Goal: Task Accomplishment & Management: Use online tool/utility

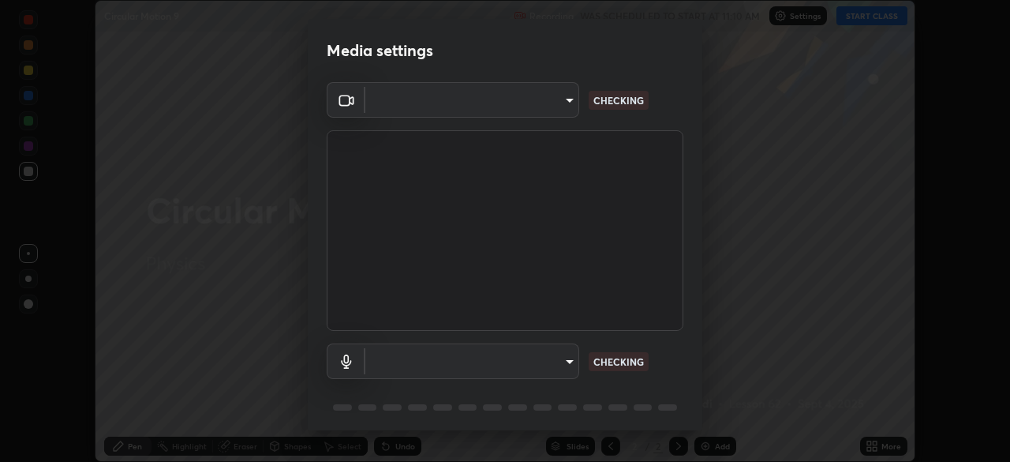
scroll to position [462, 1010]
type input "c7661abdb2026871ead36f205add4b28eed2acd2256a3062a57d90756d6a7fda"
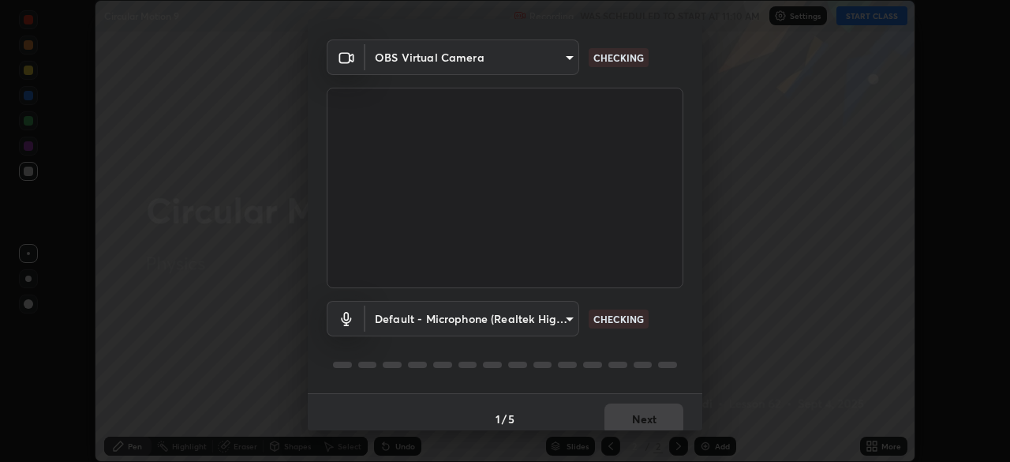
scroll to position [56, 0]
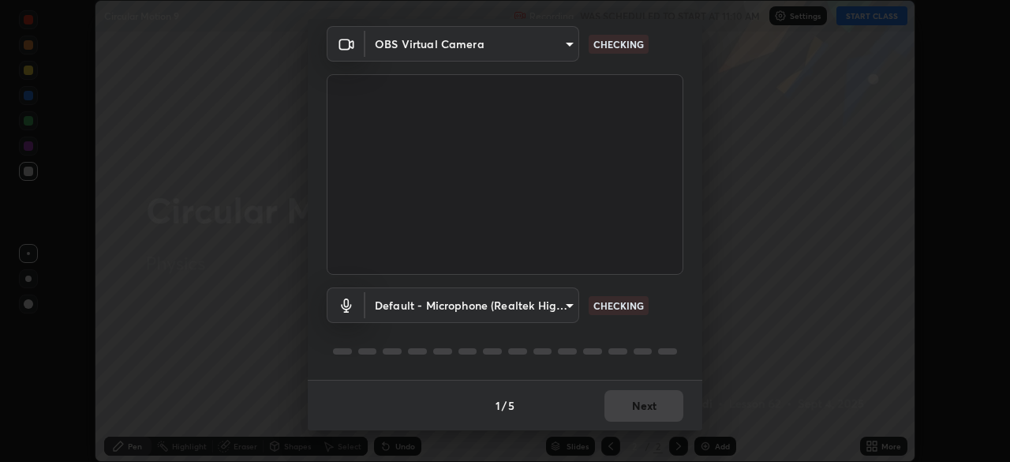
click at [555, 305] on body "Erase all Circular Motion 9 Recording WAS SCHEDULED TO START AT 11:10 AM Settin…" at bounding box center [505, 231] width 1010 height 462
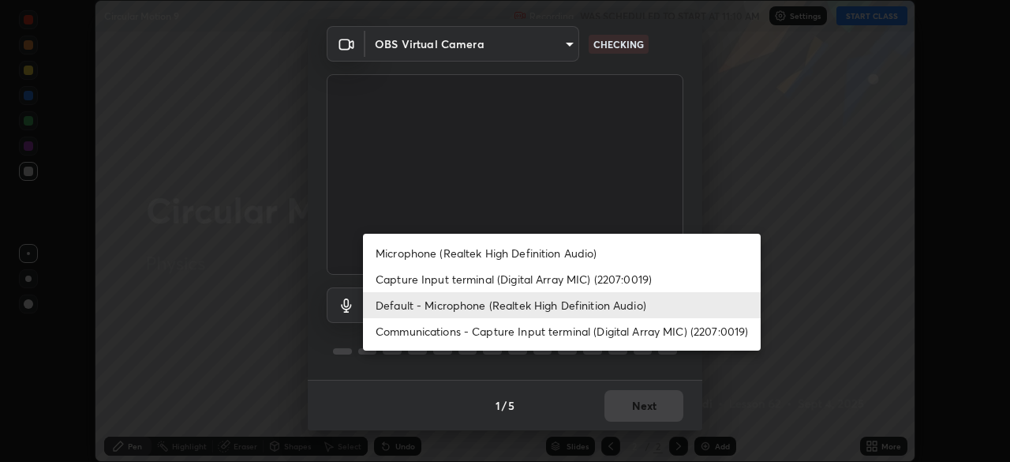
click at [559, 252] on li "Microphone (Realtek High Definition Audio)" at bounding box center [562, 253] width 398 height 26
type input "96fcf24ad01b3a7b421b329ab36215e194257b873513e221a7a03126c554046f"
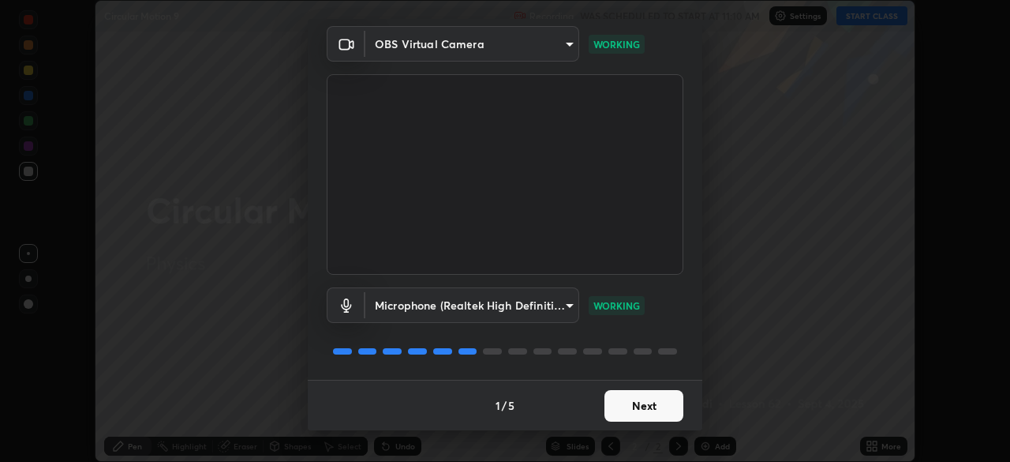
click at [637, 406] on button "Next" at bounding box center [643, 406] width 79 height 32
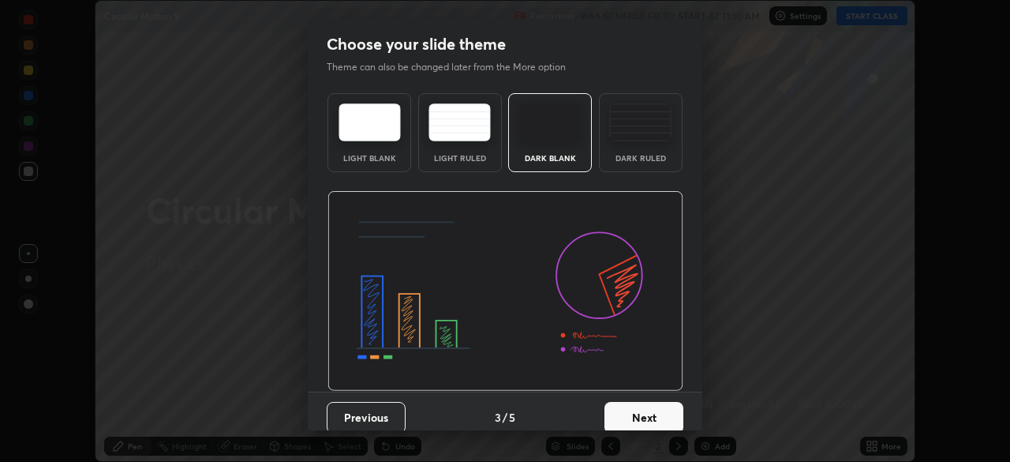
click at [634, 409] on button "Next" at bounding box center [643, 418] width 79 height 32
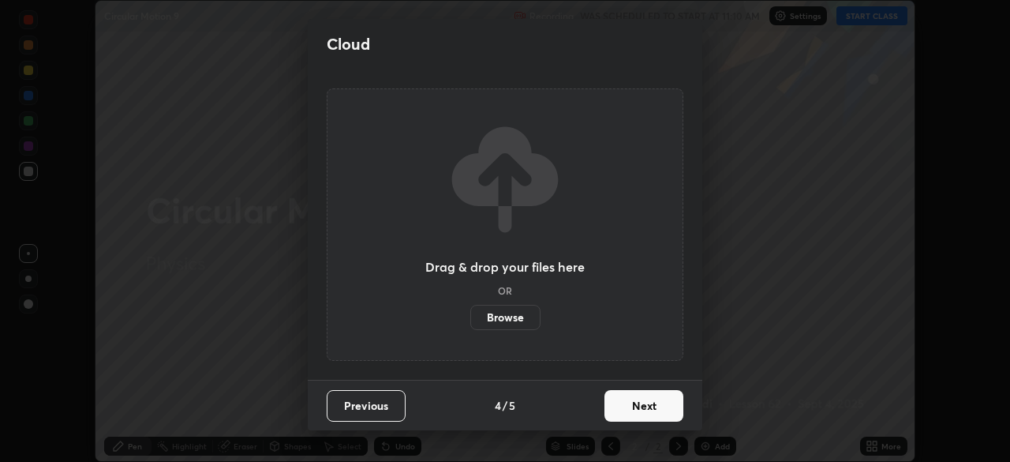
click at [637, 406] on button "Next" at bounding box center [643, 406] width 79 height 32
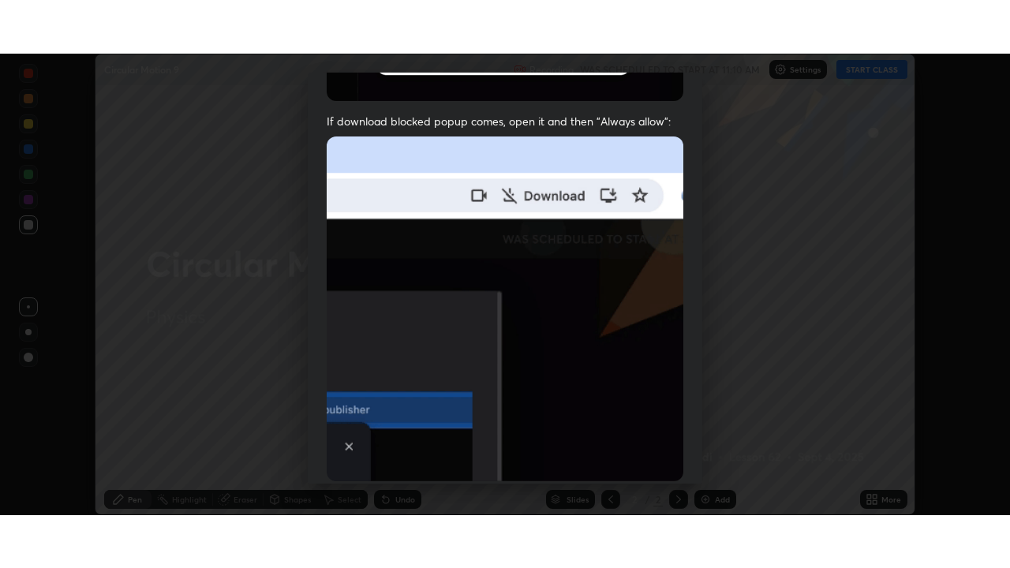
scroll to position [378, 0]
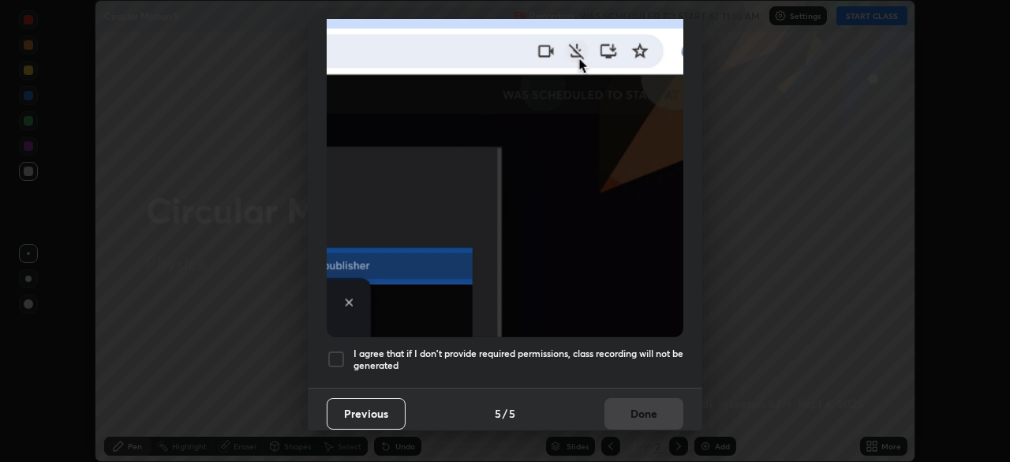
click at [339, 352] on div at bounding box center [336, 359] width 19 height 19
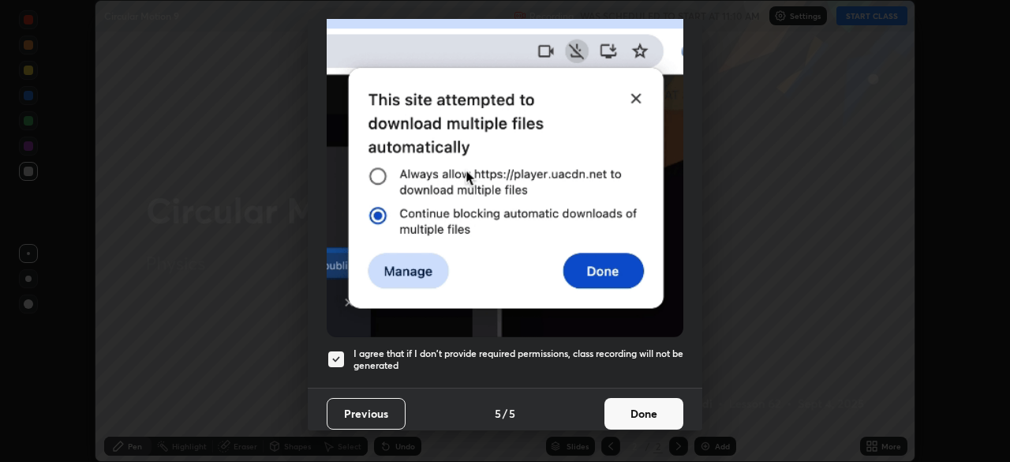
click at [631, 408] on button "Done" at bounding box center [643, 414] width 79 height 32
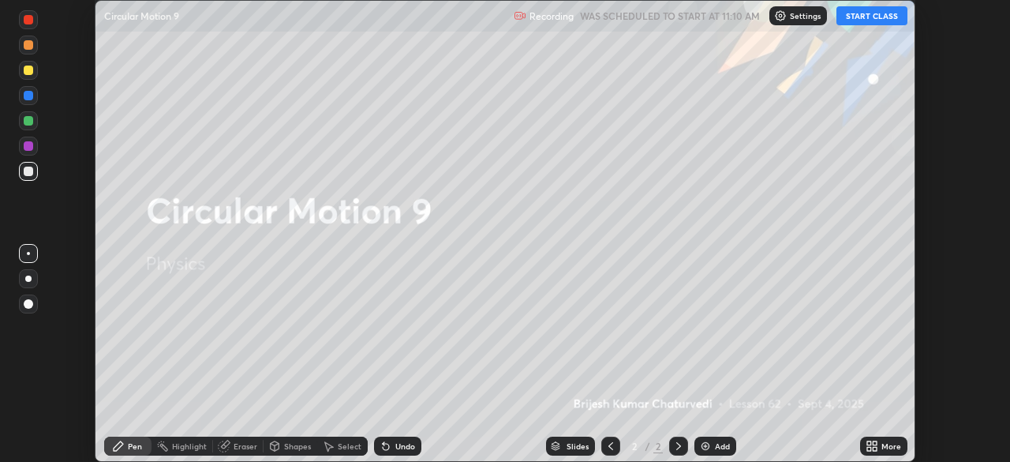
click at [866, 17] on button "START CLASS" at bounding box center [871, 15] width 71 height 19
click at [870, 447] on icon at bounding box center [869, 449] width 4 height 4
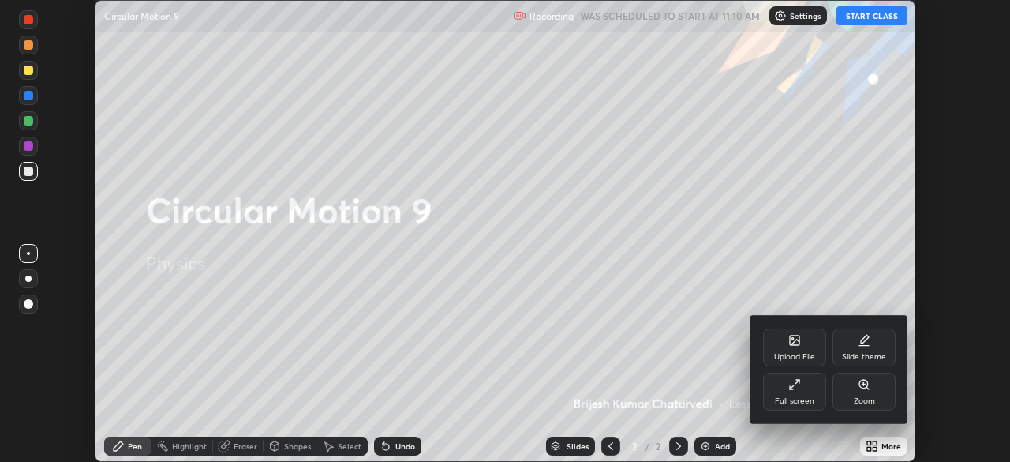
click at [795, 394] on div "Full screen" at bounding box center [794, 391] width 63 height 38
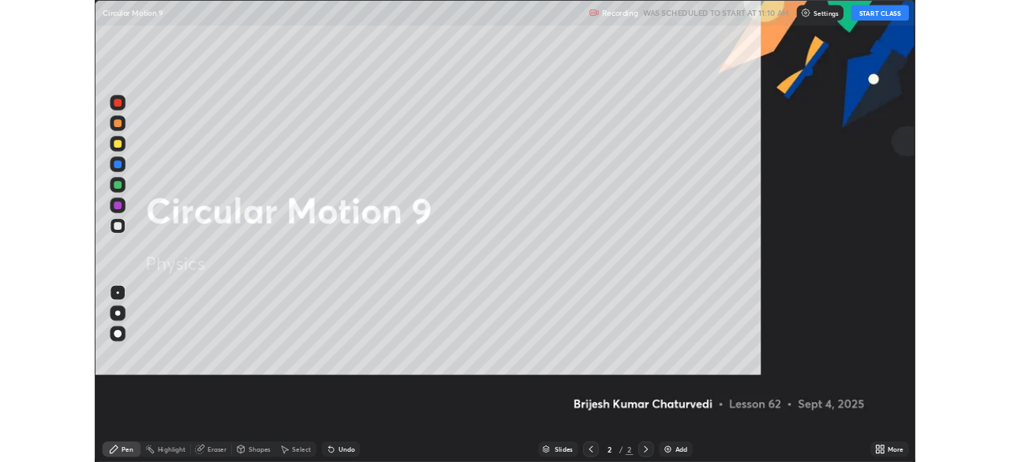
scroll to position [568, 1010]
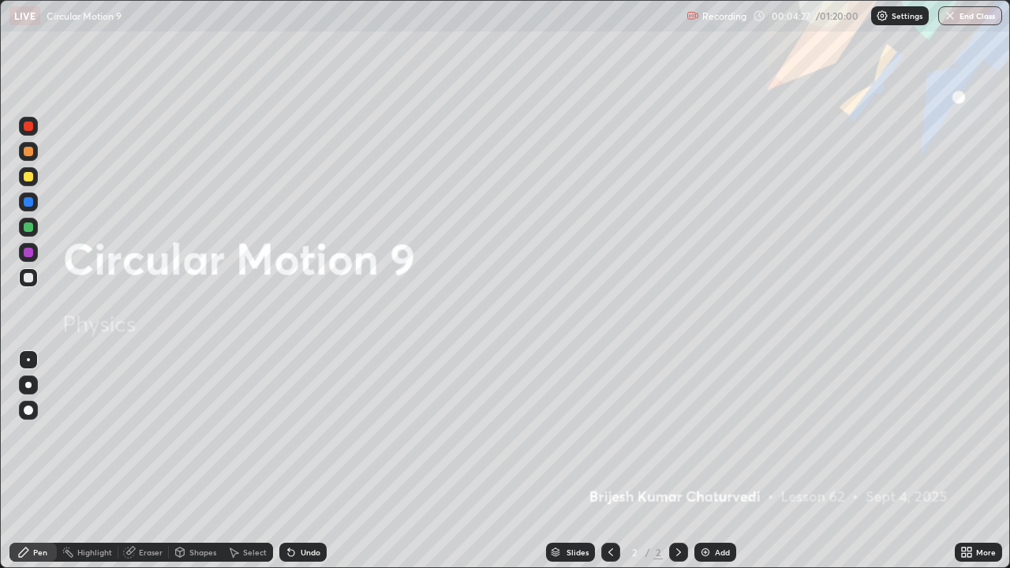
click at [710, 461] on img at bounding box center [705, 552] width 13 height 13
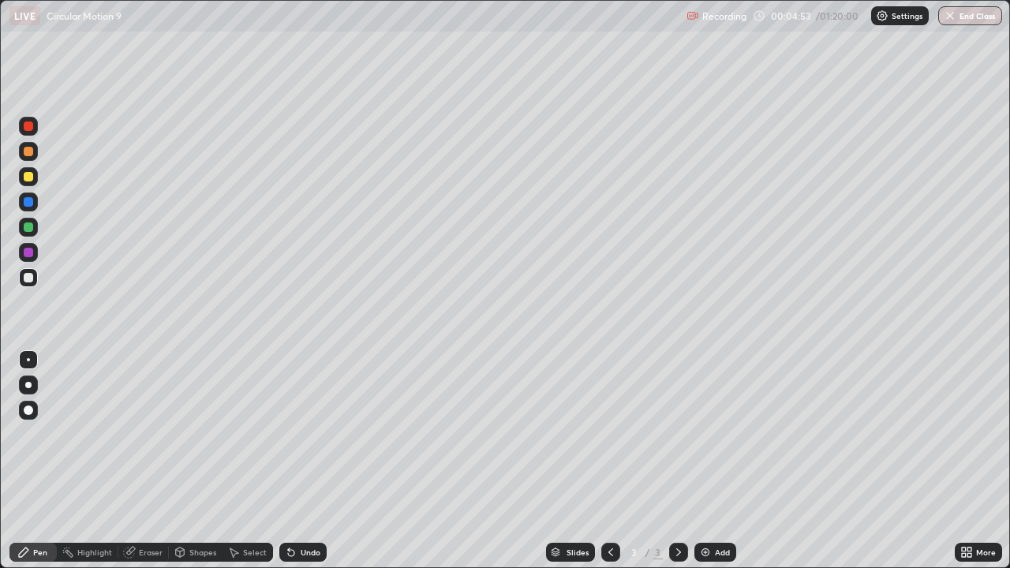
click at [32, 176] on div at bounding box center [28, 176] width 9 height 9
click at [301, 461] on div "Undo" at bounding box center [311, 552] width 20 height 8
click at [312, 461] on div "Undo" at bounding box center [311, 552] width 20 height 8
click at [303, 461] on div "Undo" at bounding box center [311, 552] width 20 height 8
click at [309, 461] on div "Undo" at bounding box center [311, 552] width 20 height 8
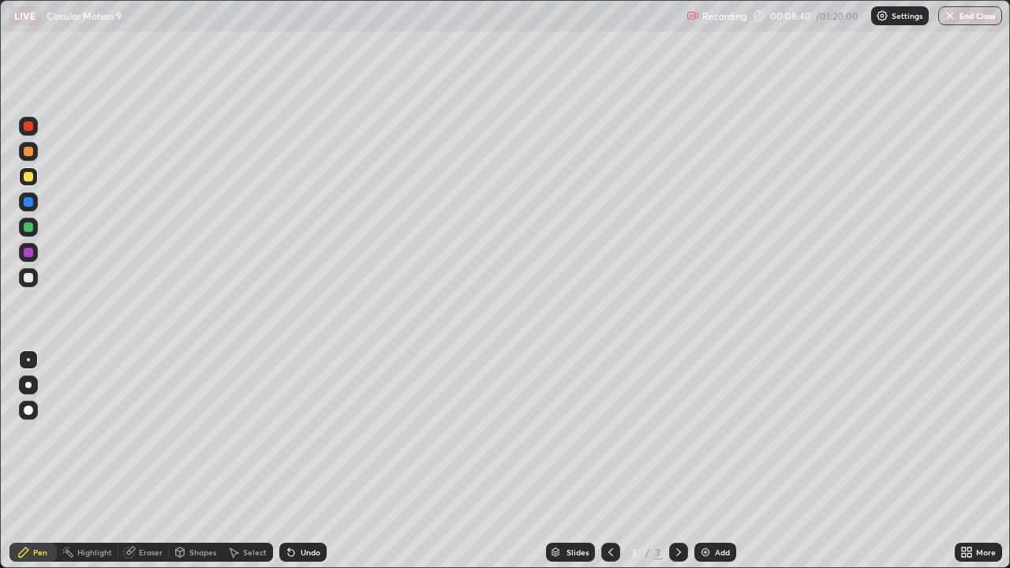
click at [315, 461] on div "Undo" at bounding box center [311, 552] width 20 height 8
click at [301, 461] on div "Undo" at bounding box center [311, 552] width 20 height 8
click at [302, 461] on div "Undo" at bounding box center [302, 552] width 47 height 19
click at [307, 461] on div "Undo" at bounding box center [311, 552] width 20 height 8
click at [310, 461] on div "Undo" at bounding box center [311, 552] width 20 height 8
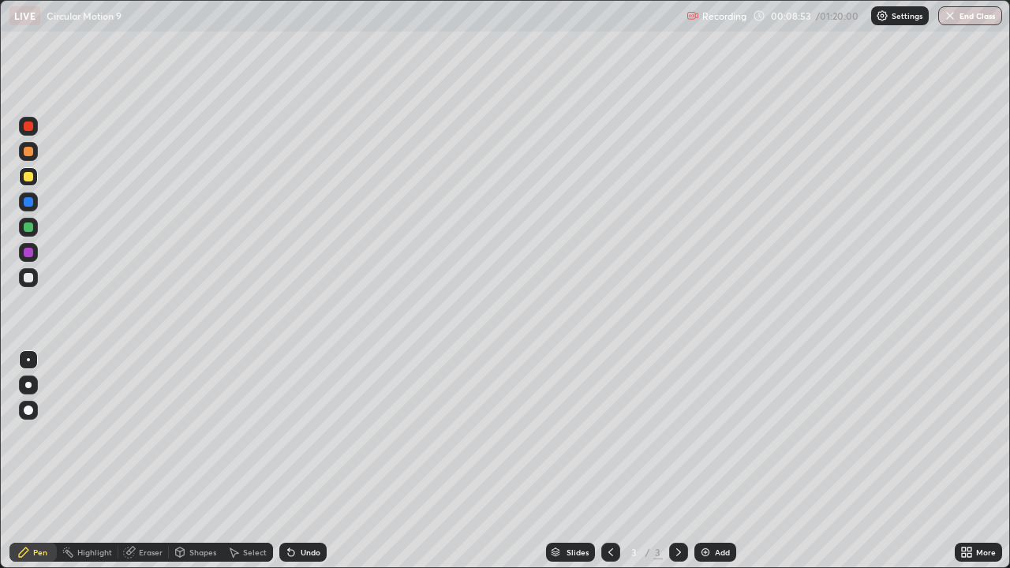
click at [310, 461] on div "Undo" at bounding box center [311, 552] width 20 height 8
click at [314, 461] on div "Undo" at bounding box center [311, 552] width 20 height 8
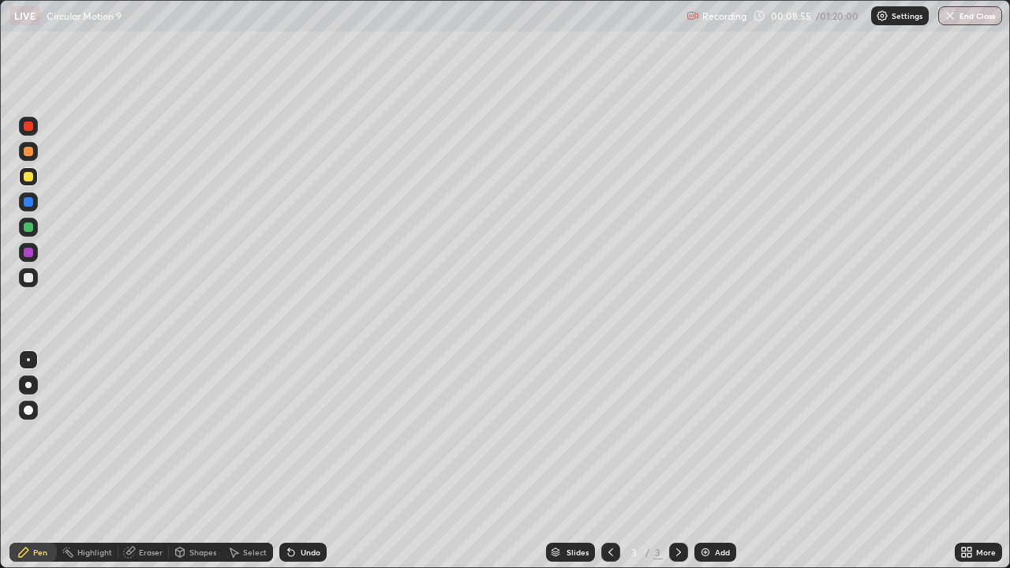
click at [259, 461] on div "Select" at bounding box center [255, 552] width 24 height 8
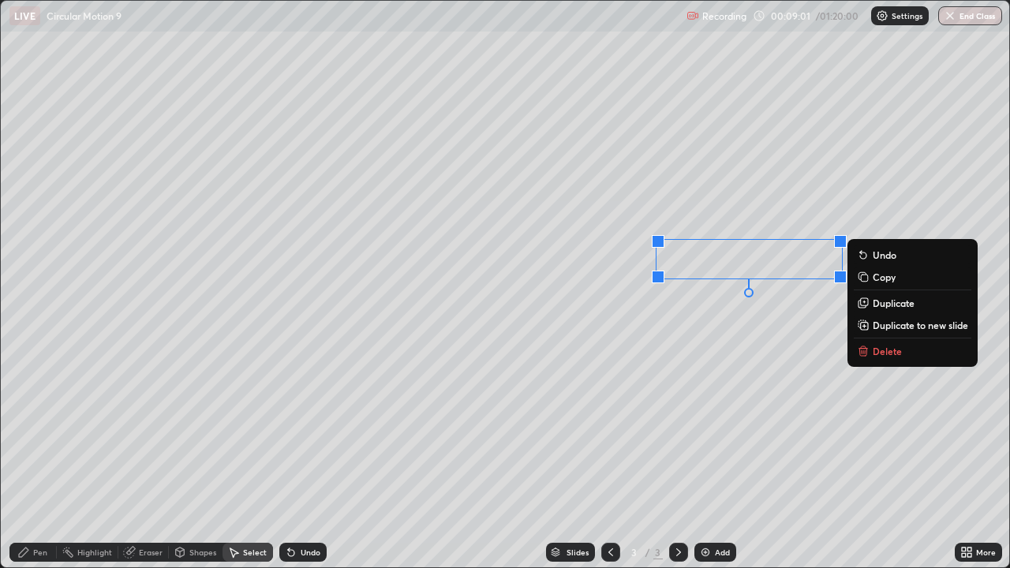
click at [309, 461] on div "Undo" at bounding box center [302, 552] width 47 height 19
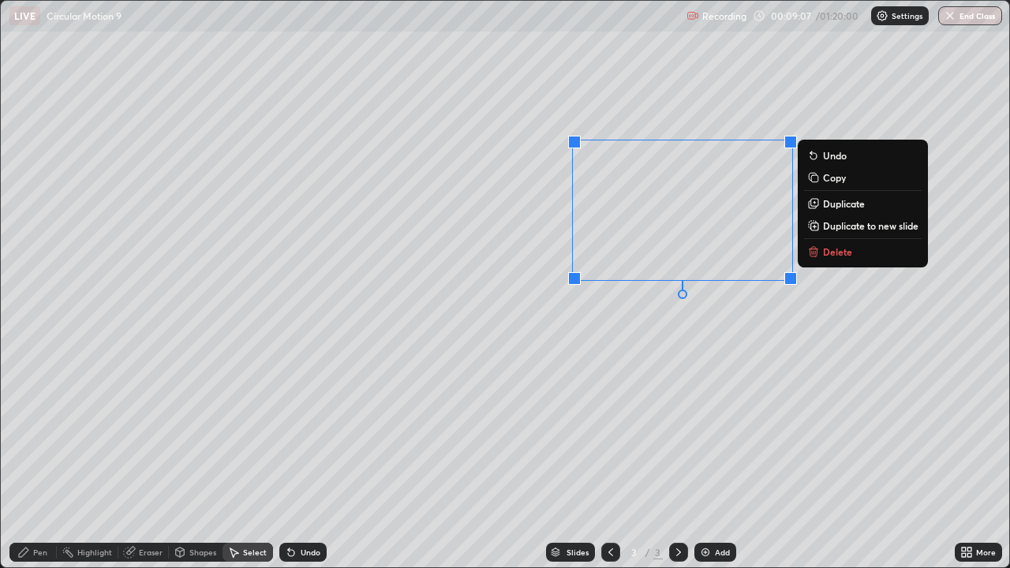
click at [669, 356] on div "0 ° Undo Copy Duplicate Duplicate to new slide Delete" at bounding box center [505, 284] width 1008 height 567
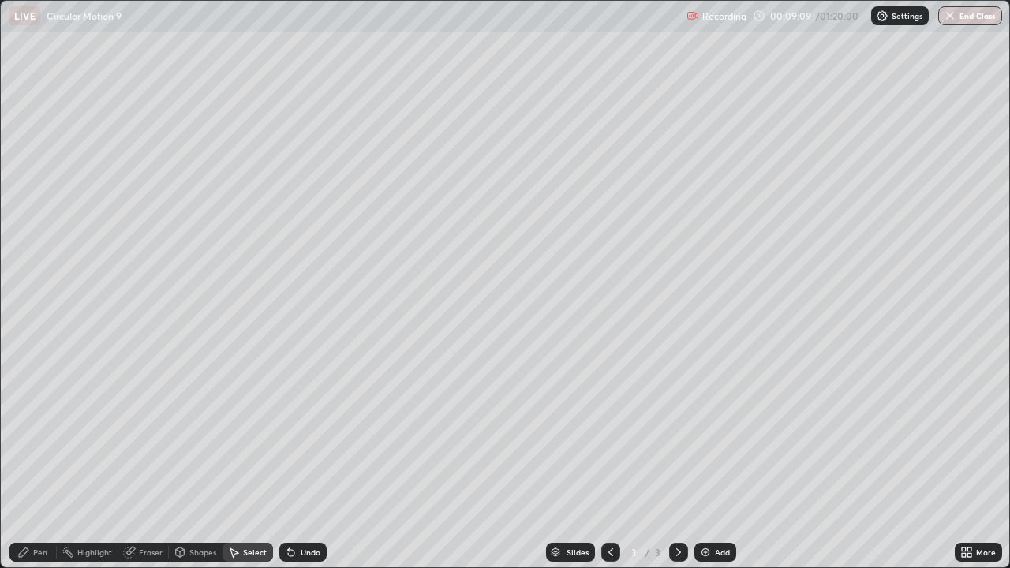
click at [47, 461] on div "Pen" at bounding box center [40, 552] width 14 height 8
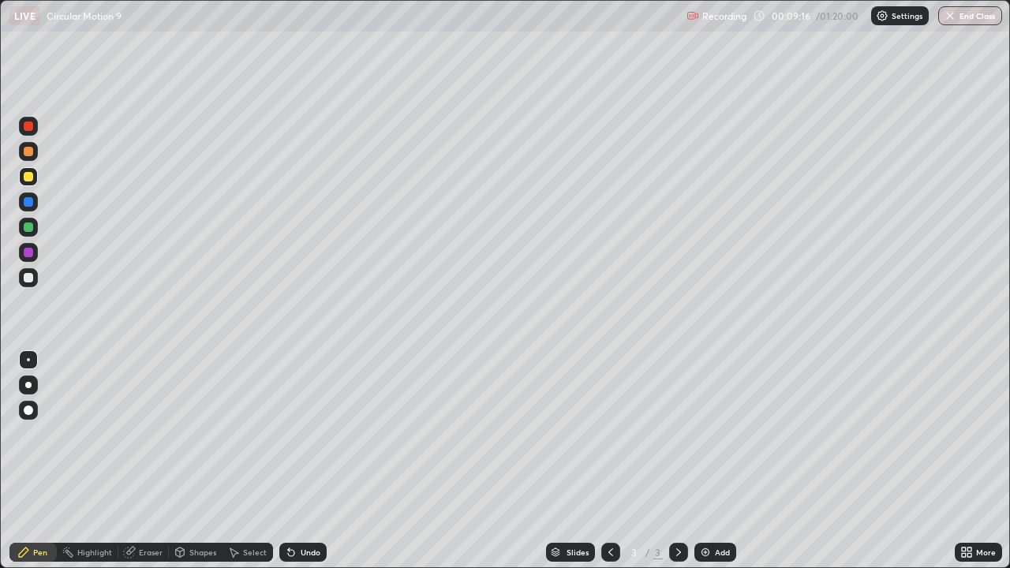
click at [308, 461] on div "Undo" at bounding box center [311, 552] width 20 height 8
click at [306, 461] on div "Undo" at bounding box center [311, 552] width 20 height 8
click at [305, 461] on div "Undo" at bounding box center [311, 552] width 20 height 8
click at [28, 279] on div at bounding box center [28, 277] width 9 height 9
click at [305, 461] on div "Undo" at bounding box center [302, 552] width 47 height 19
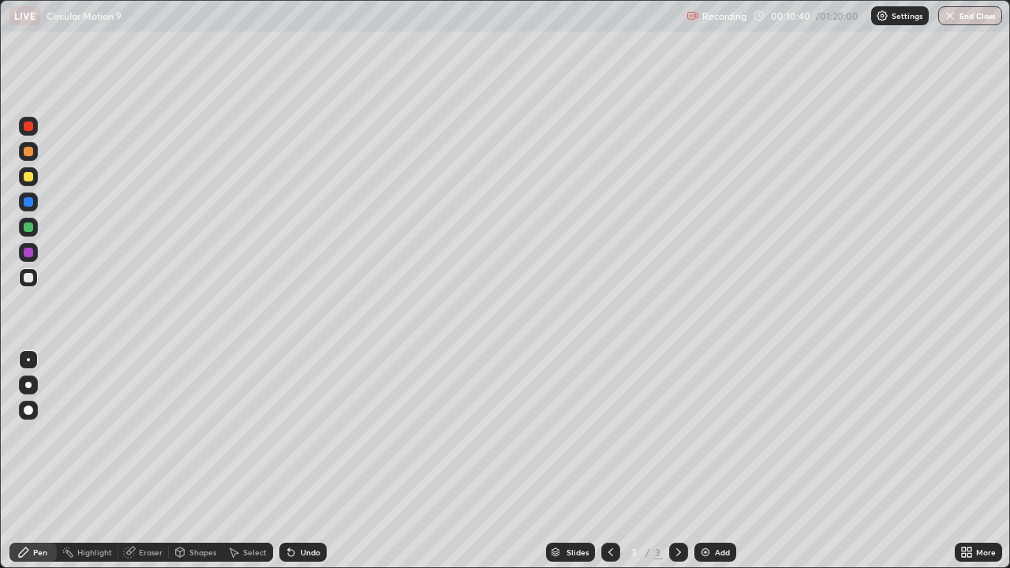
click at [305, 461] on div "Undo" at bounding box center [302, 552] width 47 height 19
click at [302, 461] on div "Undo" at bounding box center [302, 552] width 47 height 19
click at [702, 461] on img at bounding box center [705, 552] width 13 height 13
click at [963, 461] on icon at bounding box center [964, 555] width 4 height 4
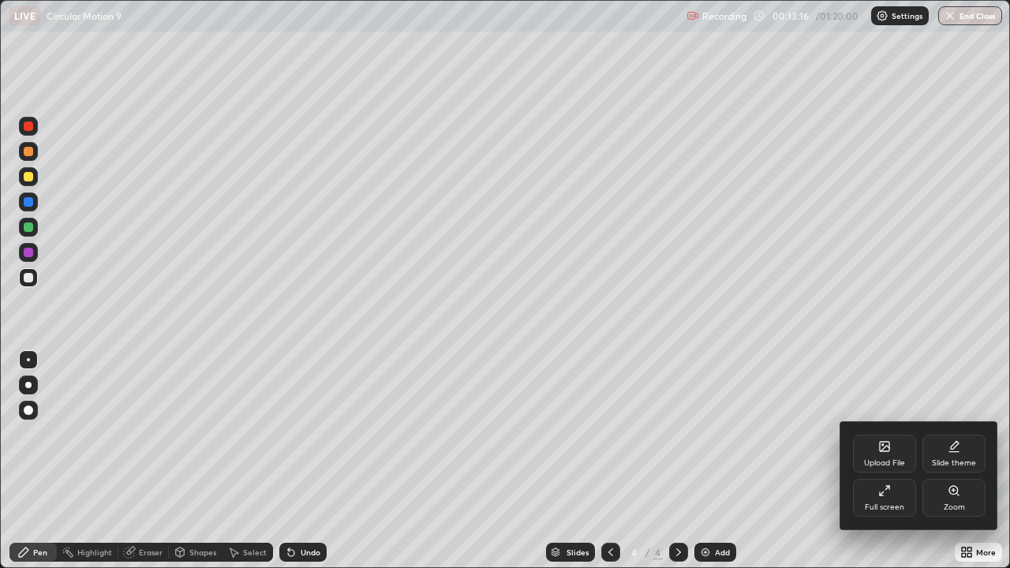
click at [878, 461] on div "Full screen" at bounding box center [884, 498] width 63 height 38
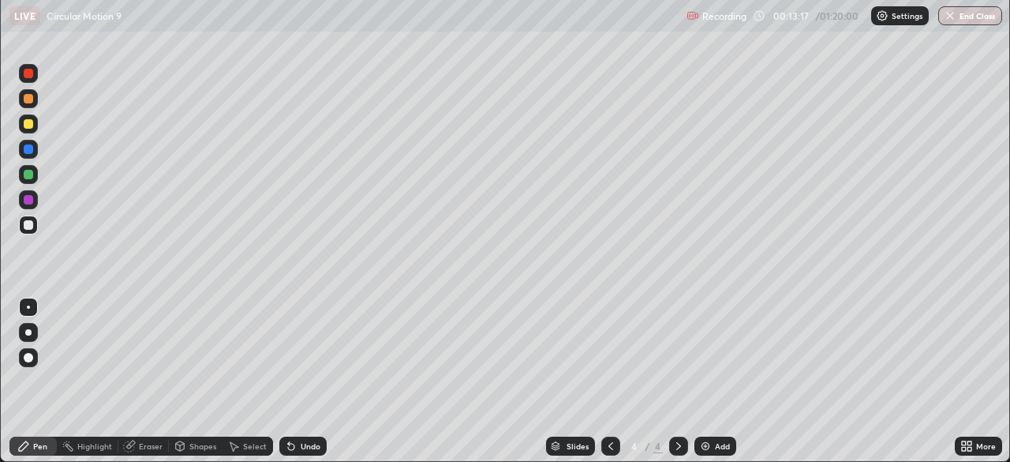
scroll to position [78447, 77898]
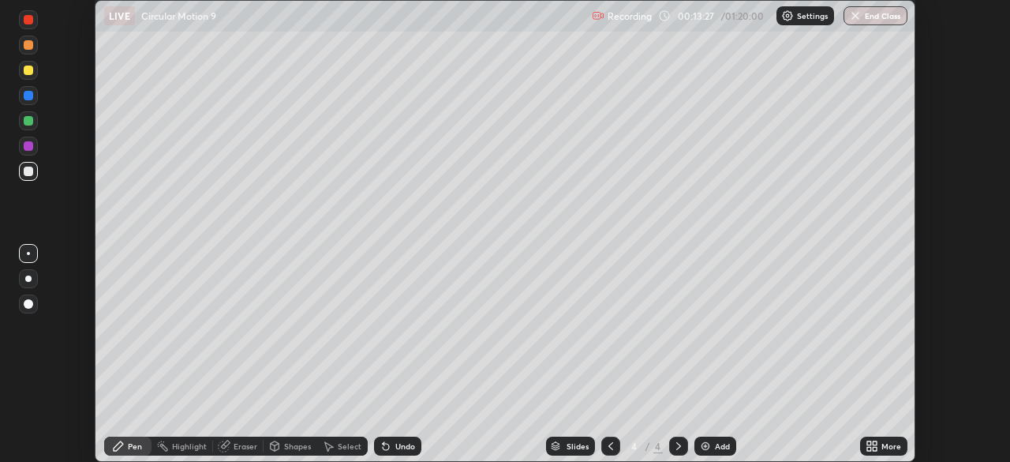
scroll to position [462, 1010]
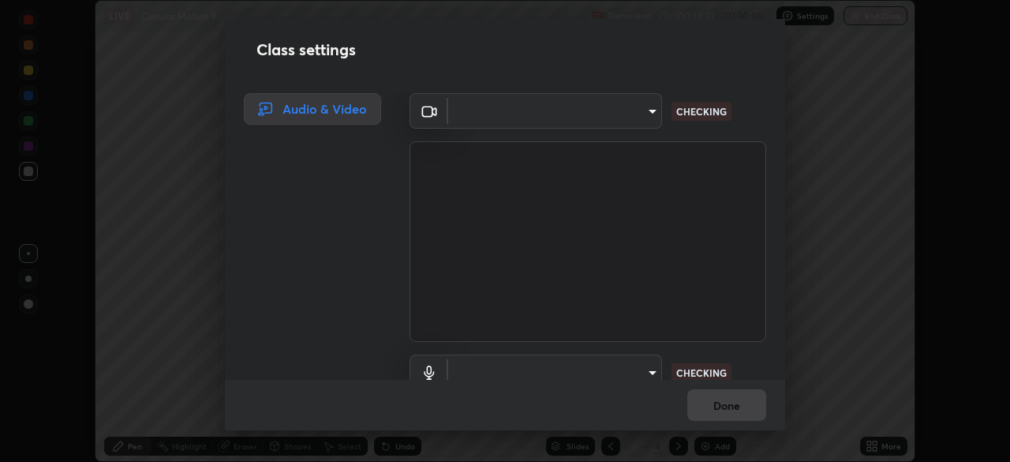
type input "c7661abdb2026871ead36f205add4b28eed2acd2256a3062a57d90756d6a7fda"
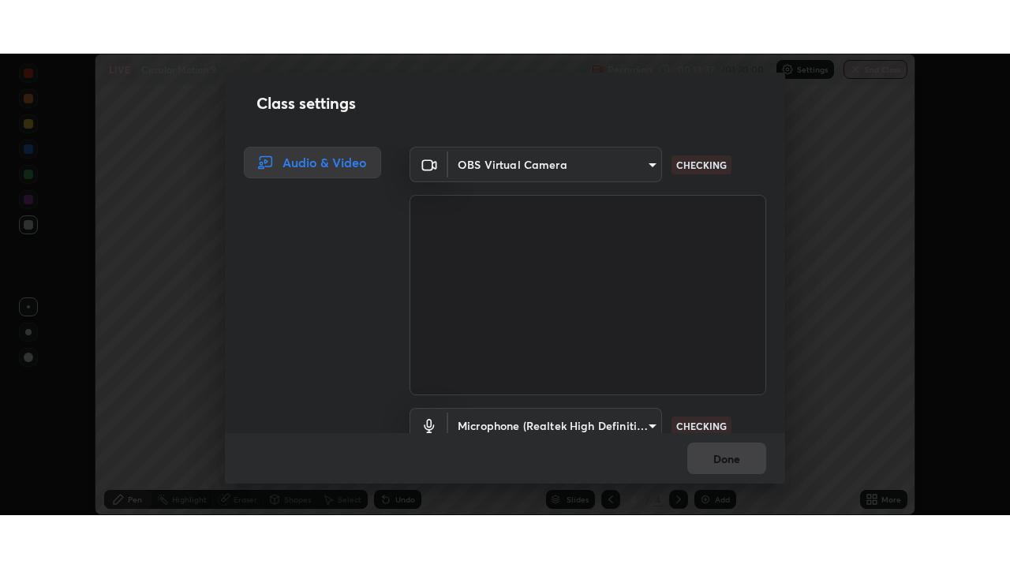
scroll to position [72, 0]
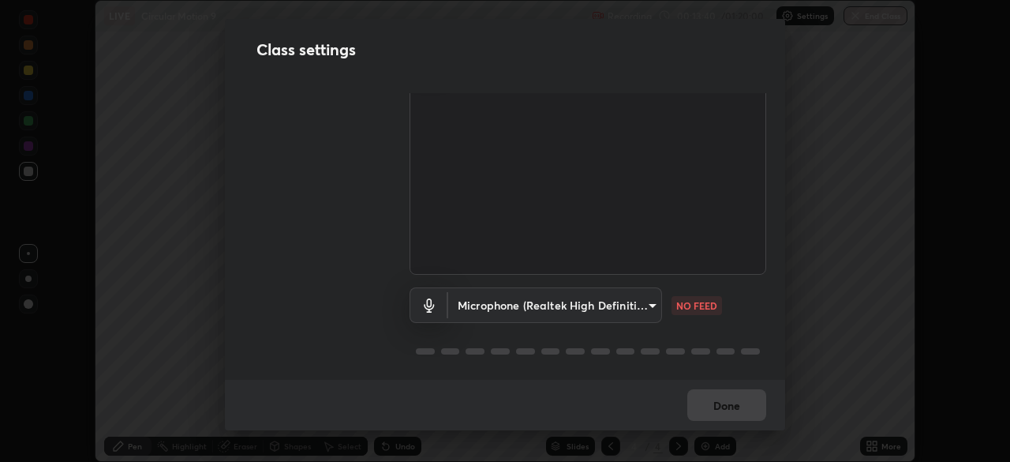
click at [645, 294] on body "Erase all LIVE Circular Motion 9 Recording 00:13:40 / 01:20:00 Settings End Cla…" at bounding box center [505, 231] width 1010 height 462
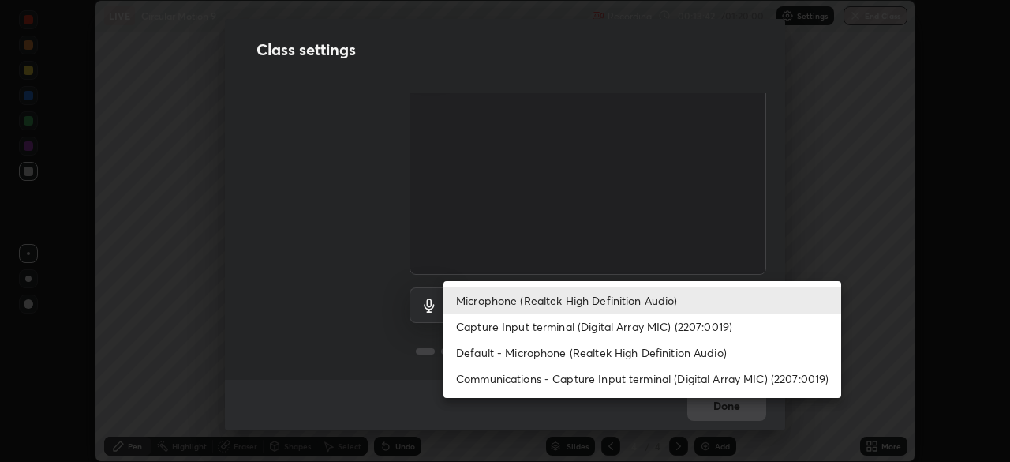
click at [690, 352] on li "Default - Microphone (Realtek High Definition Audio)" at bounding box center [642, 352] width 398 height 26
type input "default"
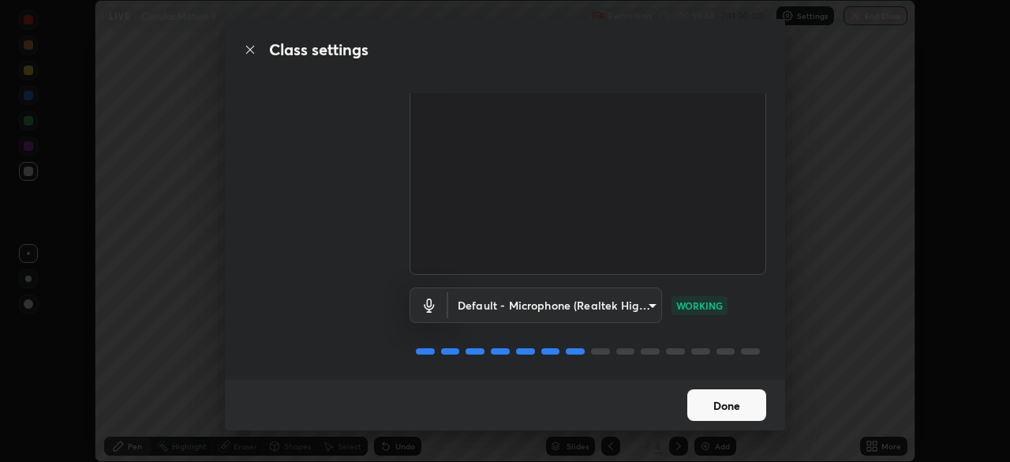
click at [738, 406] on button "Done" at bounding box center [726, 405] width 79 height 32
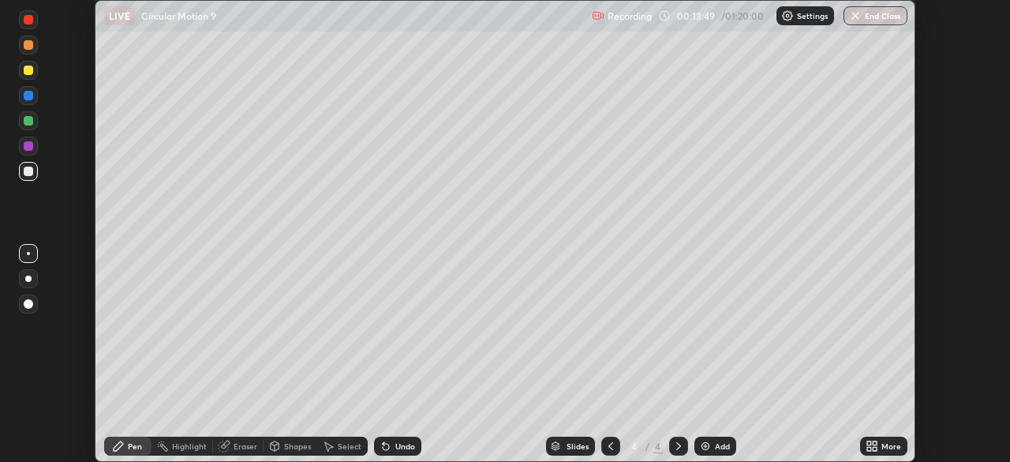
click at [885, 444] on div "More" at bounding box center [891, 446] width 20 height 8
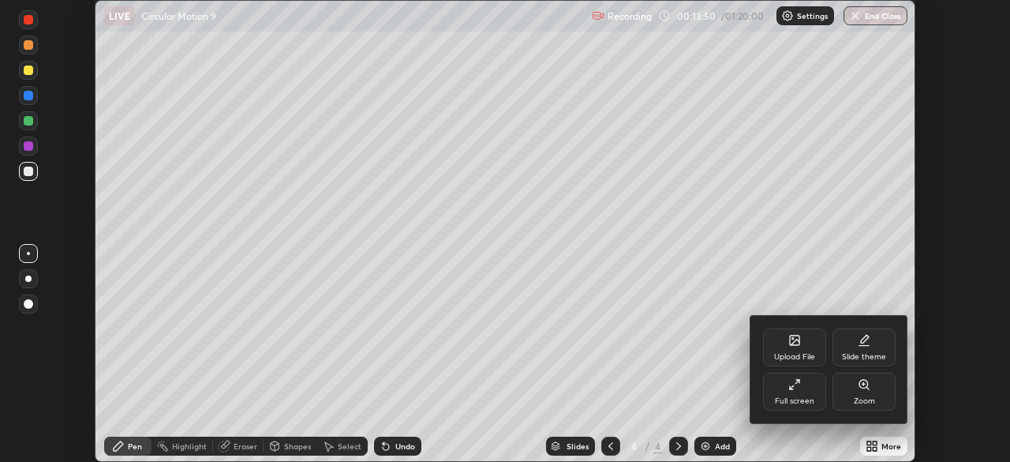
click at [801, 391] on div "Full screen" at bounding box center [794, 391] width 63 height 38
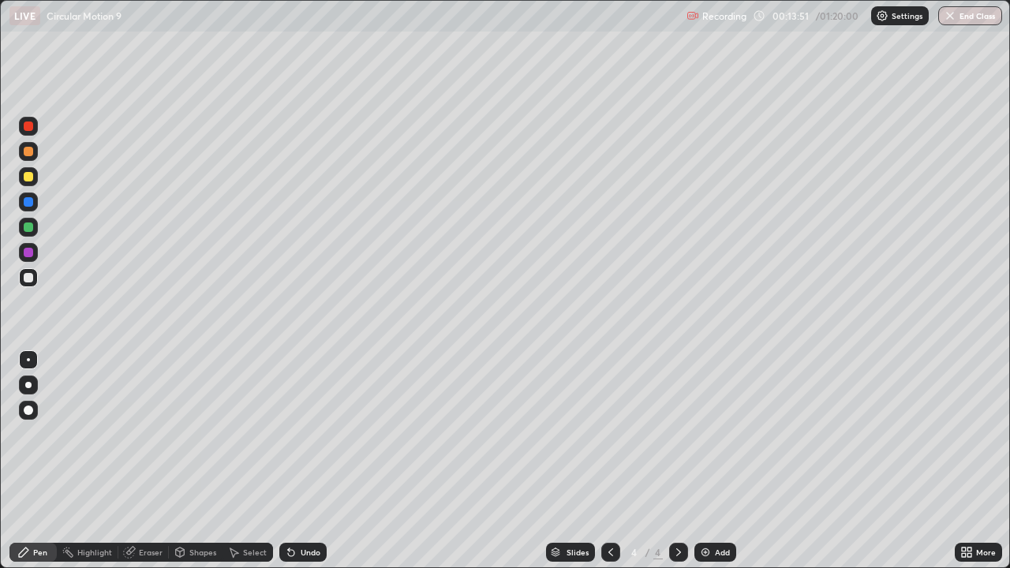
scroll to position [568, 1010]
click at [312, 461] on div "Undo" at bounding box center [311, 552] width 20 height 8
click at [306, 461] on div "Undo" at bounding box center [311, 552] width 20 height 8
click at [151, 461] on div "Eraser" at bounding box center [151, 552] width 24 height 8
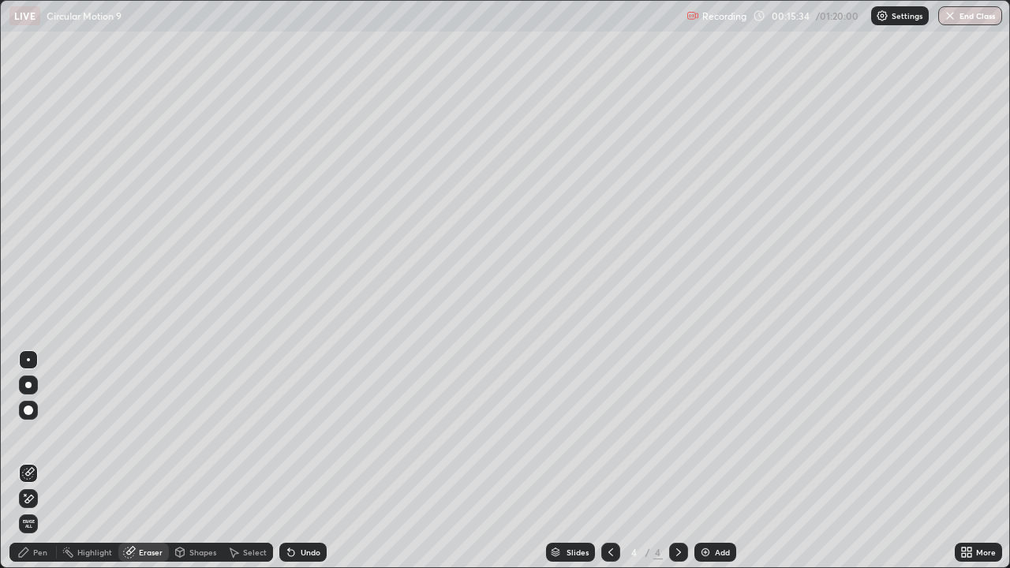
click at [43, 461] on div "Pen" at bounding box center [32, 552] width 47 height 19
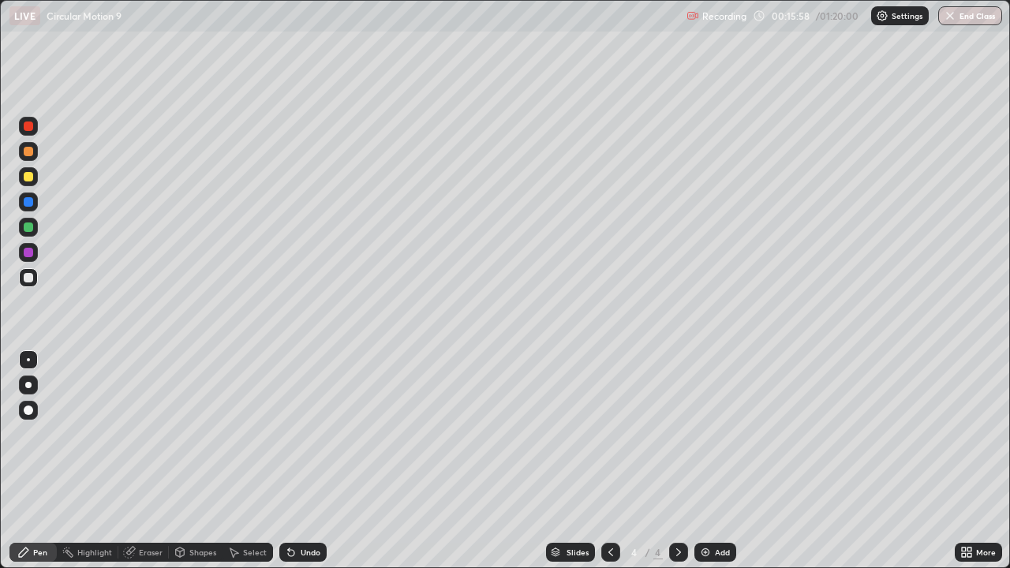
click at [309, 461] on div "Undo" at bounding box center [311, 552] width 20 height 8
click at [700, 461] on img at bounding box center [705, 552] width 13 height 13
click at [28, 180] on div at bounding box center [28, 176] width 9 height 9
click at [31, 279] on div at bounding box center [28, 277] width 9 height 9
click at [30, 155] on div at bounding box center [28, 151] width 9 height 9
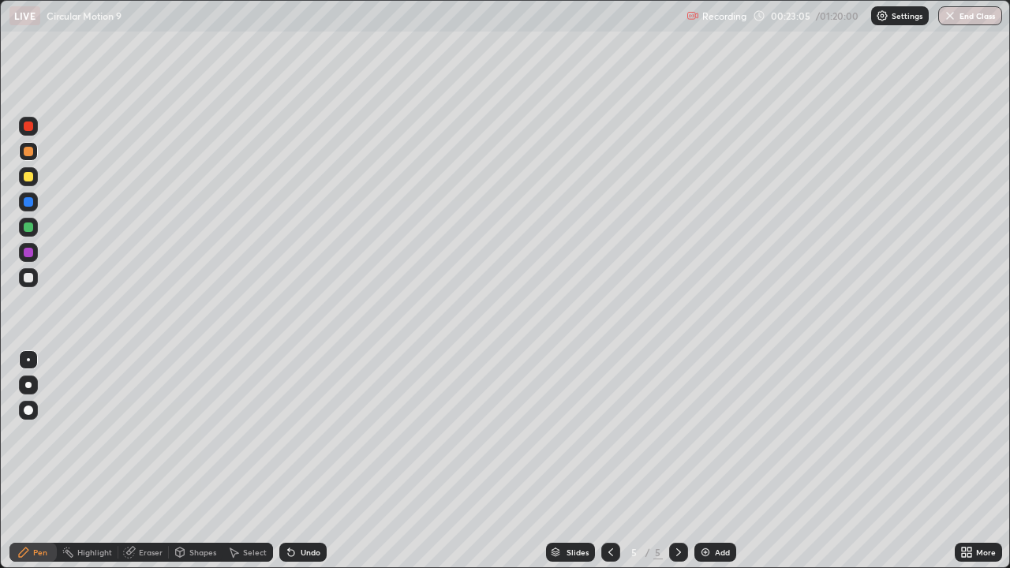
click at [301, 461] on div "Undo" at bounding box center [311, 552] width 20 height 8
click at [143, 461] on div "Eraser" at bounding box center [151, 552] width 24 height 8
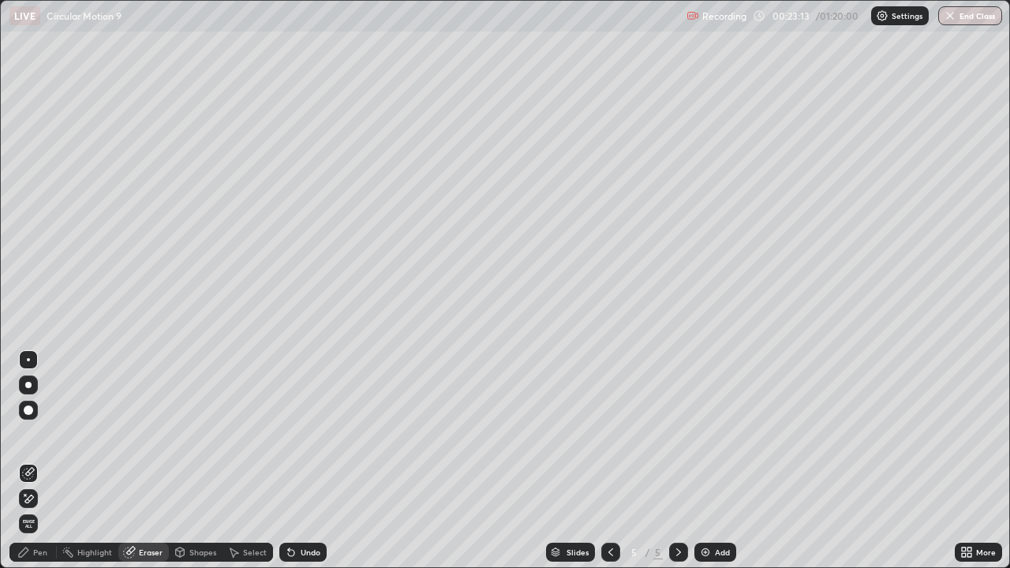
click at [35, 461] on div "Pen" at bounding box center [40, 552] width 14 height 8
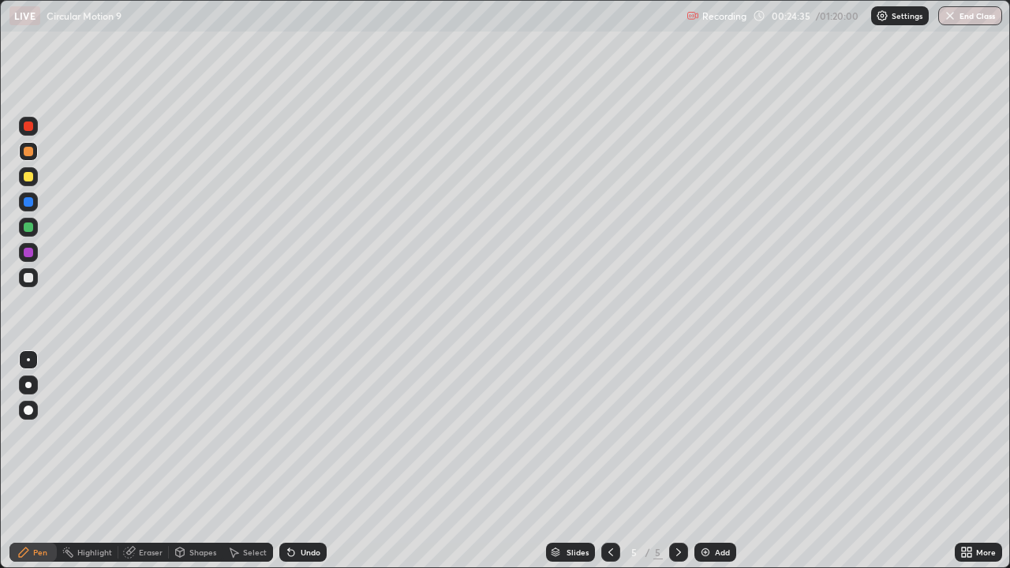
click at [144, 461] on div "Eraser" at bounding box center [151, 552] width 24 height 8
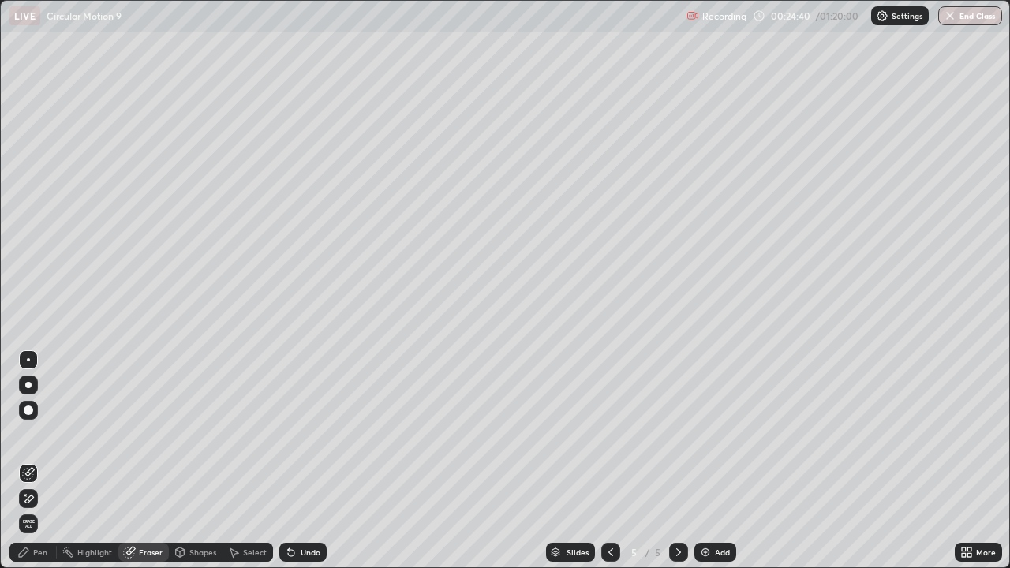
click at [41, 461] on div "Pen" at bounding box center [40, 552] width 14 height 8
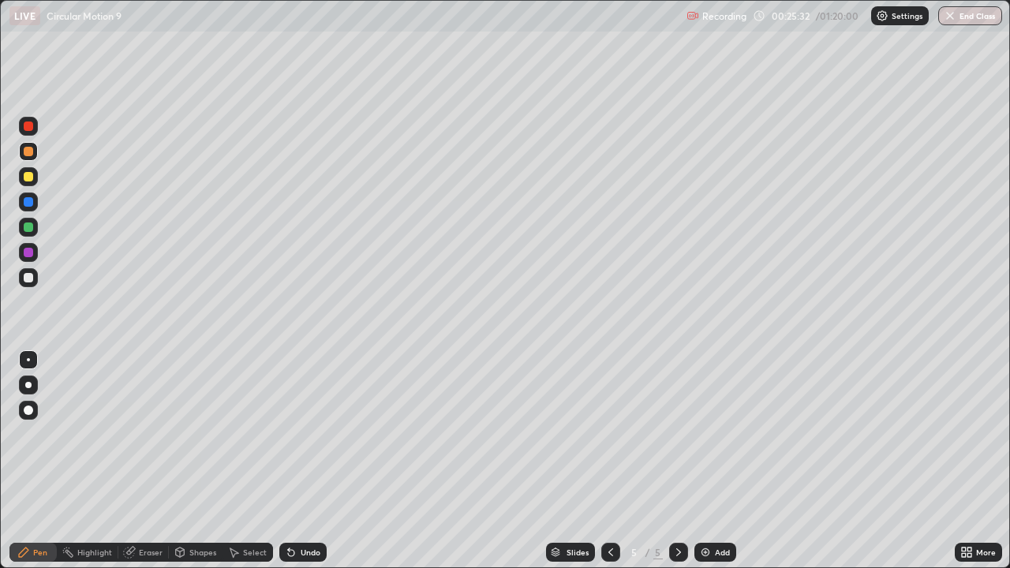
click at [139, 461] on div "Eraser" at bounding box center [151, 552] width 24 height 8
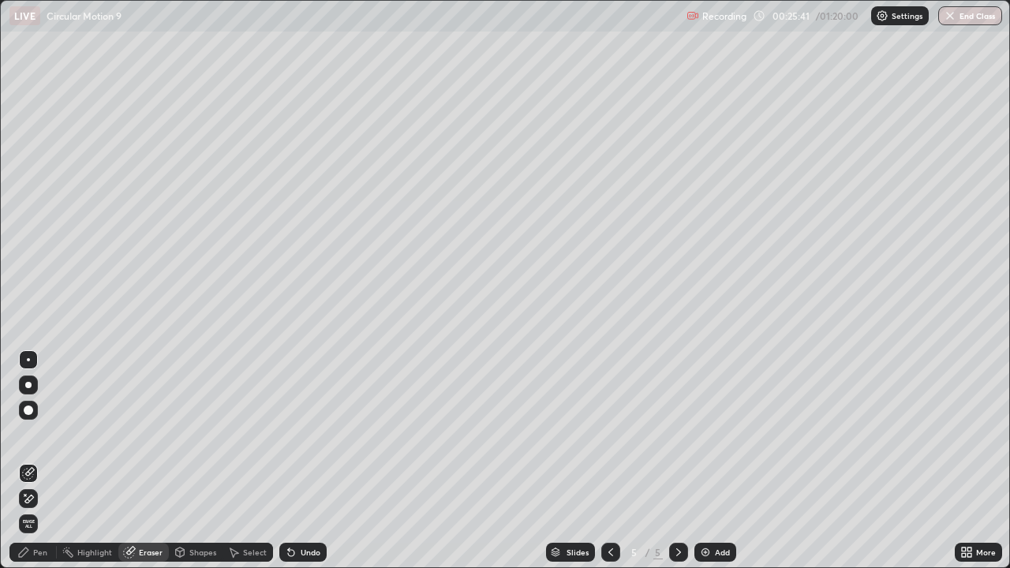
click at [39, 461] on div "Pen" at bounding box center [32, 552] width 47 height 19
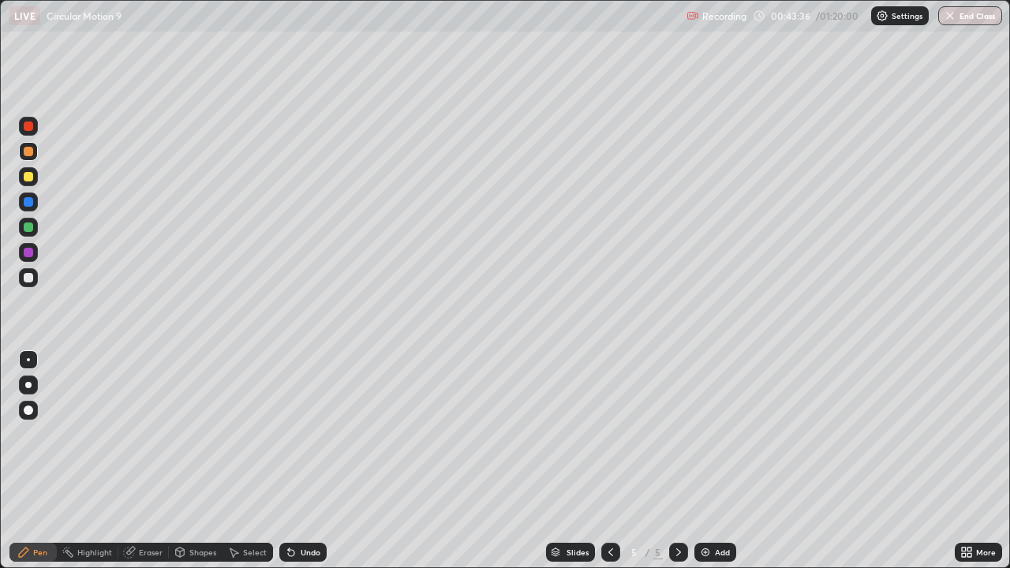
click at [705, 461] on img at bounding box center [705, 552] width 13 height 13
click at [238, 461] on icon at bounding box center [233, 552] width 13 height 13
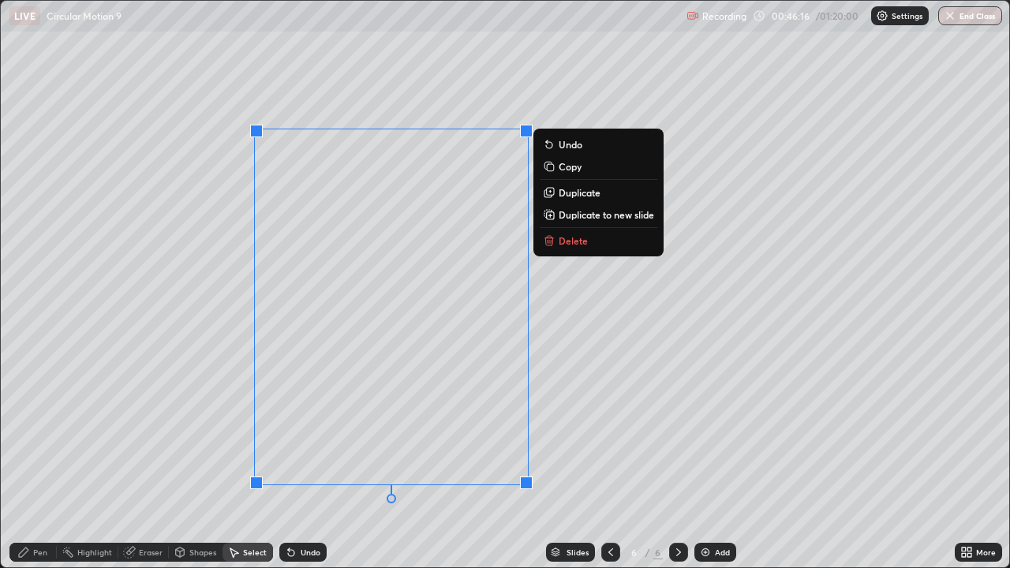
click at [574, 245] on p "Delete" at bounding box center [573, 240] width 29 height 13
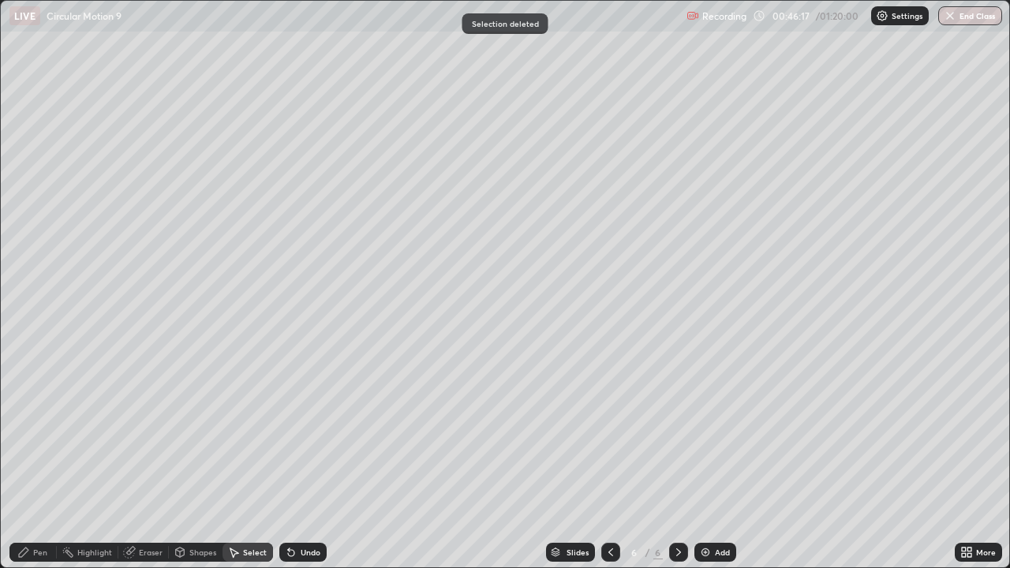
click at [43, 461] on div "Pen" at bounding box center [40, 552] width 14 height 8
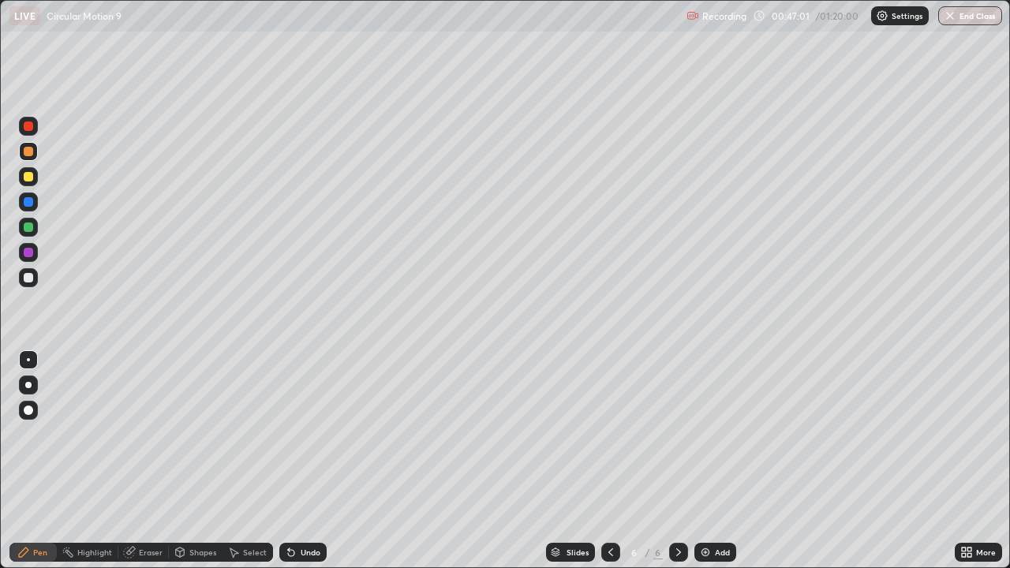
click at [298, 461] on div "Undo" at bounding box center [302, 552] width 47 height 19
click at [301, 461] on div "Undo" at bounding box center [311, 552] width 20 height 8
click at [247, 461] on div "Select" at bounding box center [255, 552] width 24 height 8
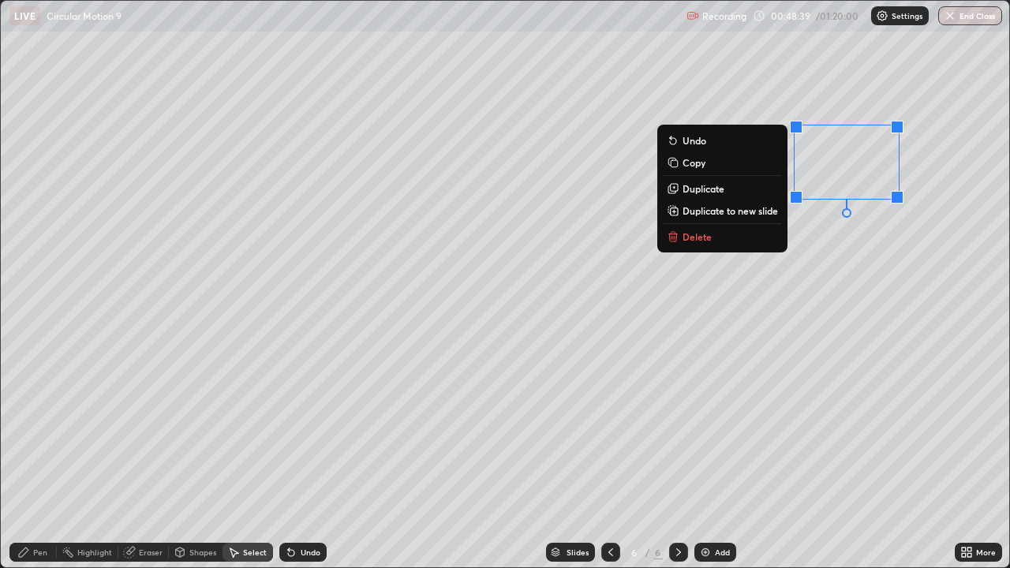
click at [695, 237] on p "Delete" at bounding box center [697, 236] width 29 height 13
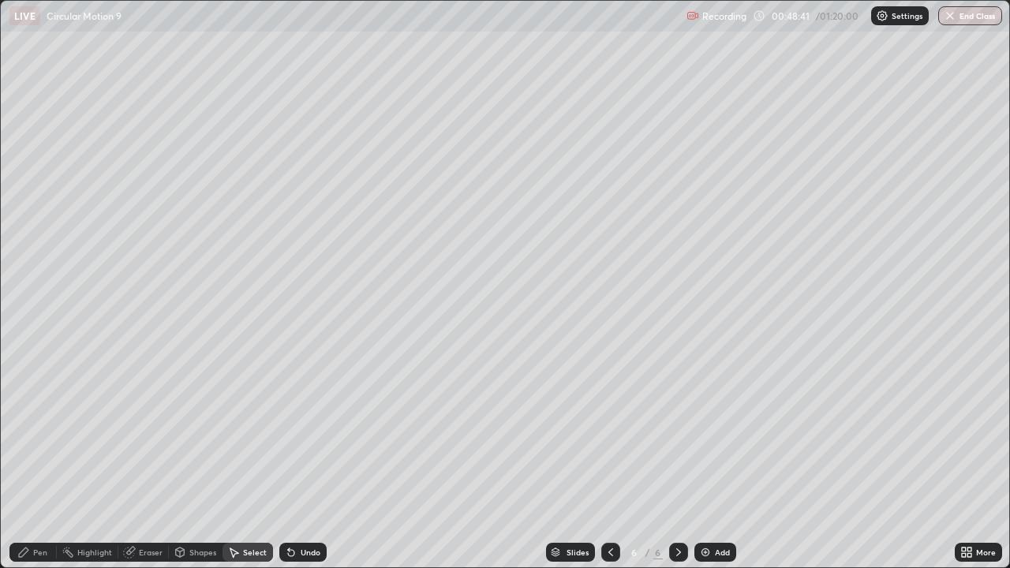
click at [44, 461] on div "Pen" at bounding box center [32, 552] width 47 height 19
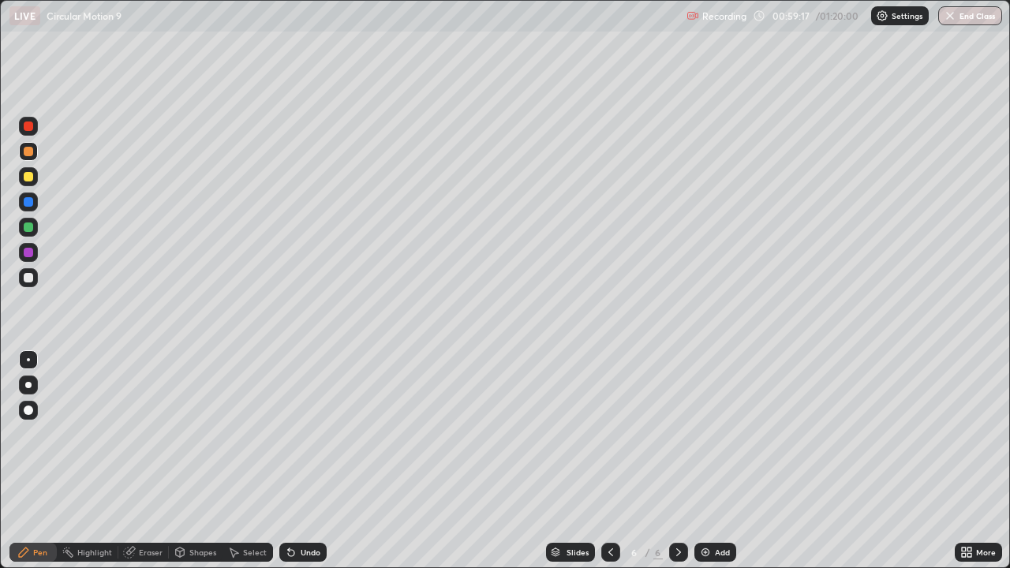
click at [701, 461] on img at bounding box center [705, 552] width 13 height 13
click at [309, 461] on div "Undo" at bounding box center [302, 552] width 47 height 19
click at [29, 230] on div at bounding box center [28, 227] width 9 height 9
click at [713, 461] on div "Add" at bounding box center [715, 552] width 42 height 19
click at [295, 461] on div "Undo" at bounding box center [302, 552] width 47 height 19
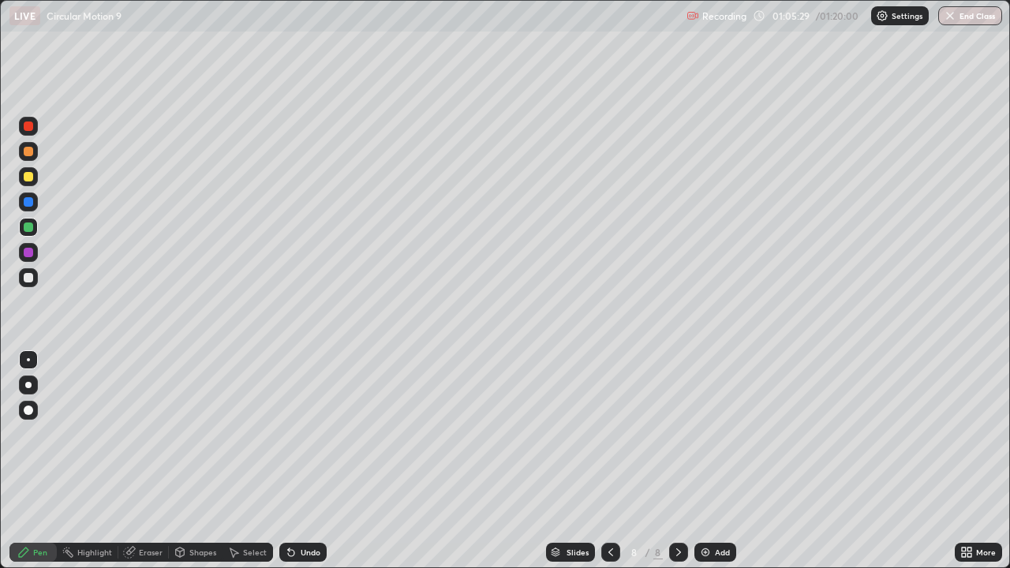
click at [298, 461] on div "Undo" at bounding box center [302, 552] width 47 height 19
click at [301, 461] on div "Undo" at bounding box center [311, 552] width 20 height 8
click at [296, 461] on div "Undo" at bounding box center [302, 552] width 47 height 19
click at [288, 461] on icon at bounding box center [291, 553] width 6 height 6
click at [289, 461] on icon at bounding box center [291, 553] width 6 height 6
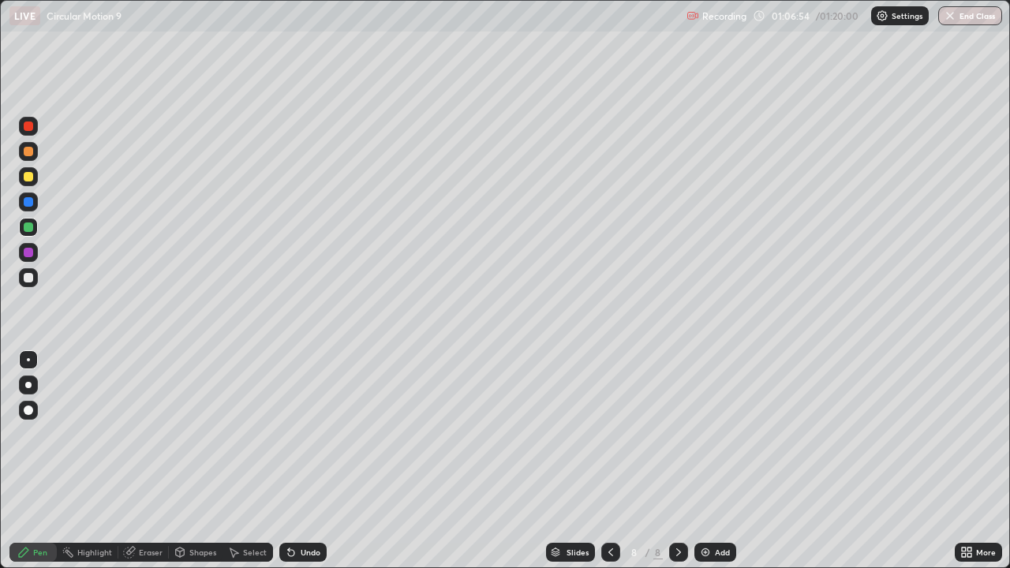
click at [290, 461] on icon at bounding box center [291, 553] width 6 height 6
click at [288, 461] on icon at bounding box center [291, 553] width 6 height 6
click at [290, 461] on icon at bounding box center [291, 553] width 6 height 6
click at [288, 461] on icon at bounding box center [289, 549] width 2 height 2
click at [303, 461] on div "Undo" at bounding box center [311, 552] width 20 height 8
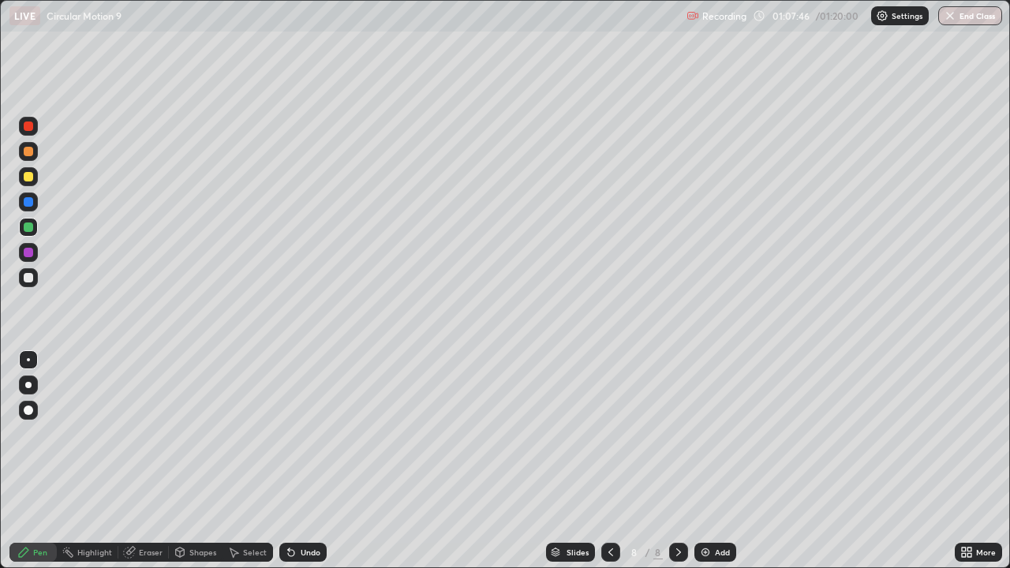
click at [702, 461] on img at bounding box center [705, 552] width 13 height 13
click at [28, 176] on div at bounding box center [28, 176] width 9 height 9
click at [32, 254] on div at bounding box center [28, 252] width 9 height 9
click at [31, 152] on div at bounding box center [28, 151] width 9 height 9
click at [144, 461] on div "Eraser" at bounding box center [151, 552] width 24 height 8
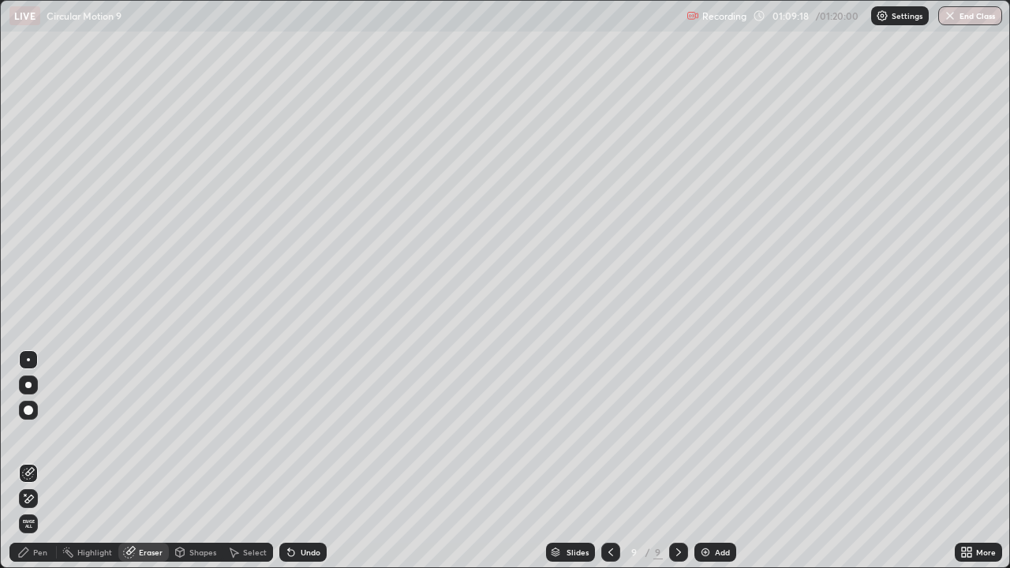
click at [36, 461] on div "Pen" at bounding box center [40, 552] width 14 height 8
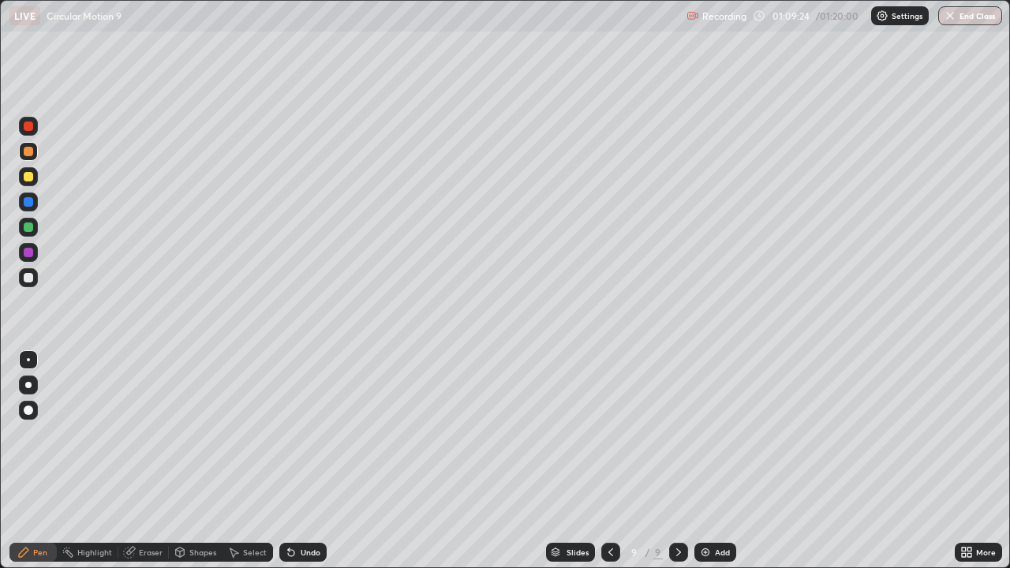
click at [305, 461] on div "Undo" at bounding box center [311, 552] width 20 height 8
click at [307, 461] on div "Undo" at bounding box center [311, 552] width 20 height 8
click at [304, 461] on div "Undo" at bounding box center [311, 552] width 20 height 8
click at [248, 461] on div "Select" at bounding box center [255, 552] width 24 height 8
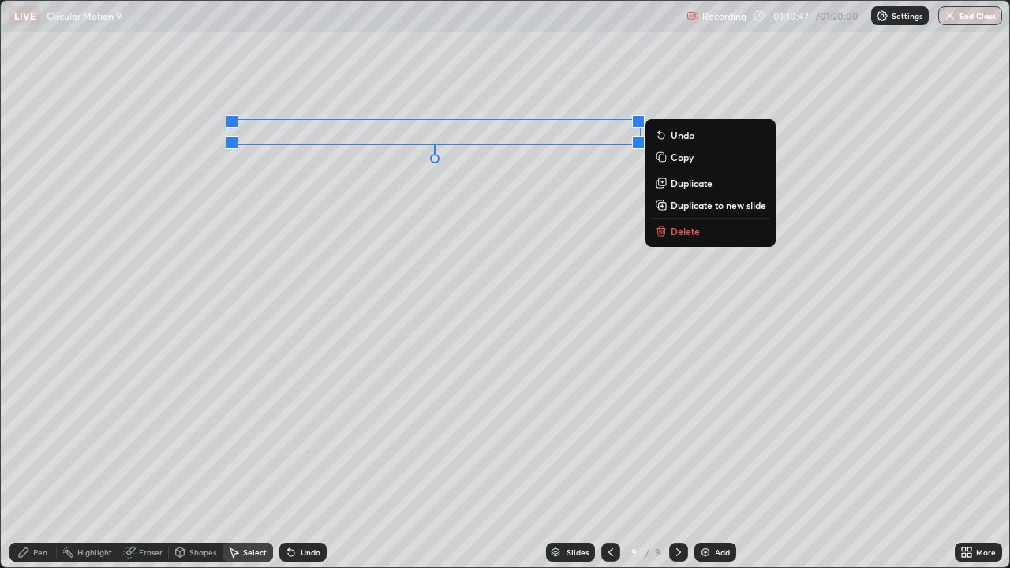
click at [544, 450] on div "0 ° Undo Copy Duplicate Duplicate to new slide Delete" at bounding box center [505, 284] width 1008 height 567
click at [181, 451] on div "0 ° Undo Copy Duplicate Duplicate to new slide Delete" at bounding box center [505, 284] width 1008 height 567
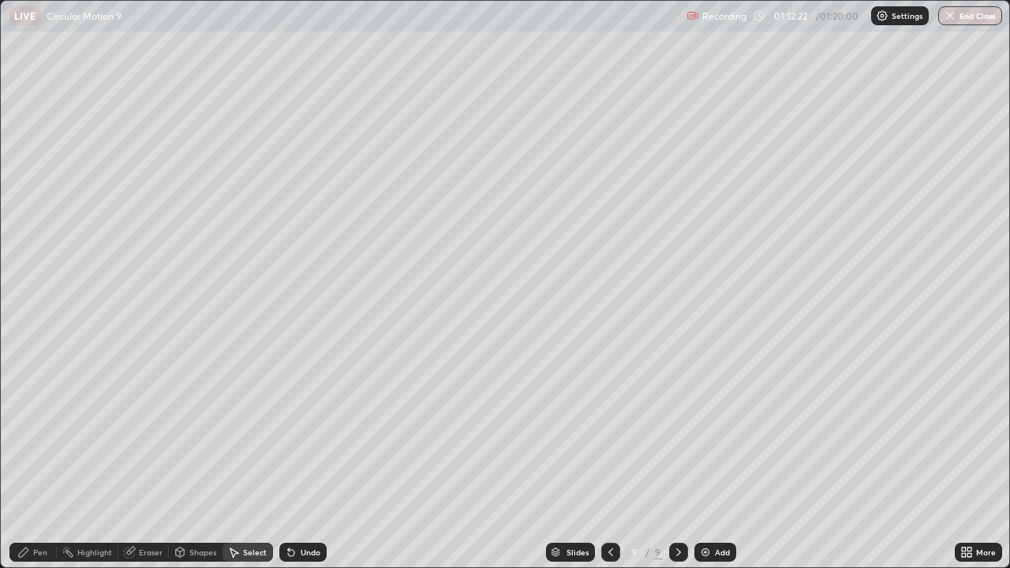
click at [698, 461] on div "Add" at bounding box center [715, 552] width 42 height 19
click at [352, 94] on div "0 ° Undo Copy Duplicate Duplicate to new slide Delete" at bounding box center [505, 284] width 1008 height 567
click at [34, 461] on div "Pen" at bounding box center [40, 552] width 14 height 8
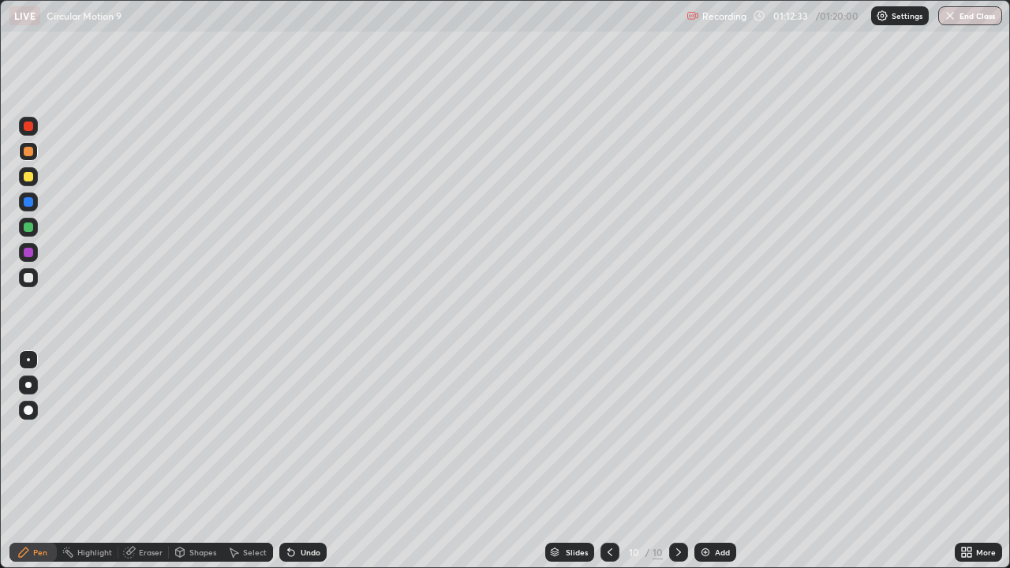
click at [28, 281] on div at bounding box center [28, 277] width 9 height 9
click at [29, 152] on div at bounding box center [28, 151] width 9 height 9
click at [307, 461] on div "Undo" at bounding box center [302, 552] width 47 height 19
click at [31, 229] on div at bounding box center [28, 227] width 9 height 9
click at [307, 461] on div "Undo" at bounding box center [311, 552] width 20 height 8
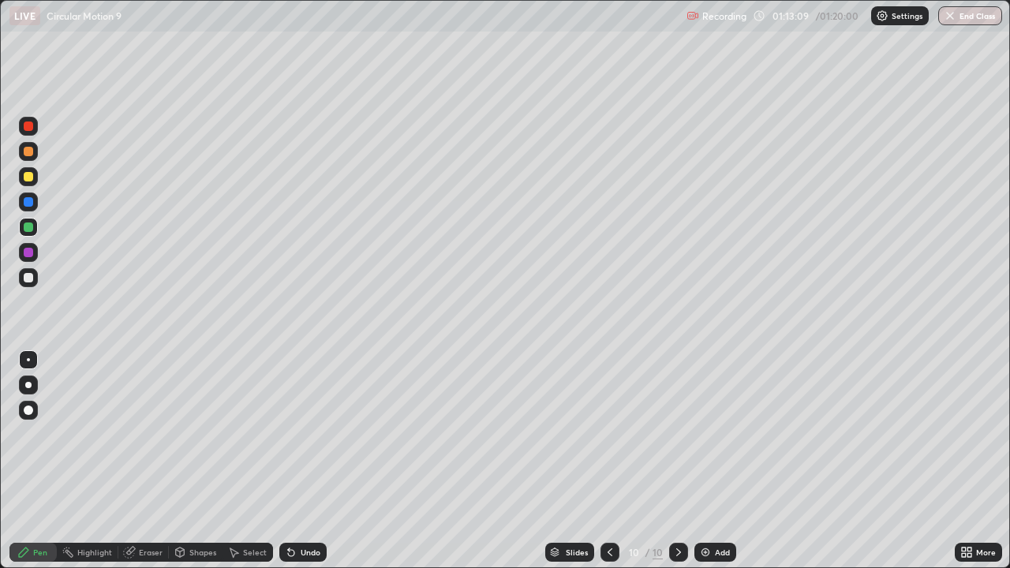
click at [309, 461] on div "Undo" at bounding box center [311, 552] width 20 height 8
click at [305, 461] on div "Undo" at bounding box center [311, 552] width 20 height 8
click at [31, 155] on div at bounding box center [28, 151] width 9 height 9
click at [36, 129] on div at bounding box center [28, 126] width 19 height 19
click at [302, 461] on div "Undo" at bounding box center [311, 552] width 20 height 8
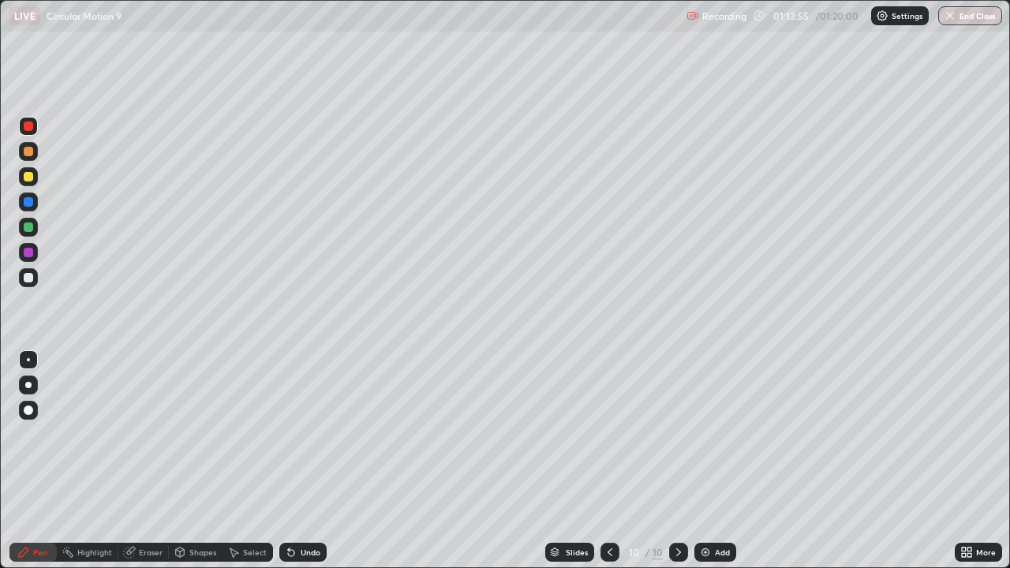
click at [302, 461] on div "Undo" at bounding box center [311, 552] width 20 height 8
click at [295, 461] on icon at bounding box center [291, 552] width 13 height 13
click at [31, 277] on div at bounding box center [28, 277] width 9 height 9
click at [307, 461] on div "Undo" at bounding box center [311, 552] width 20 height 8
click at [301, 461] on div "Undo" at bounding box center [311, 552] width 20 height 8
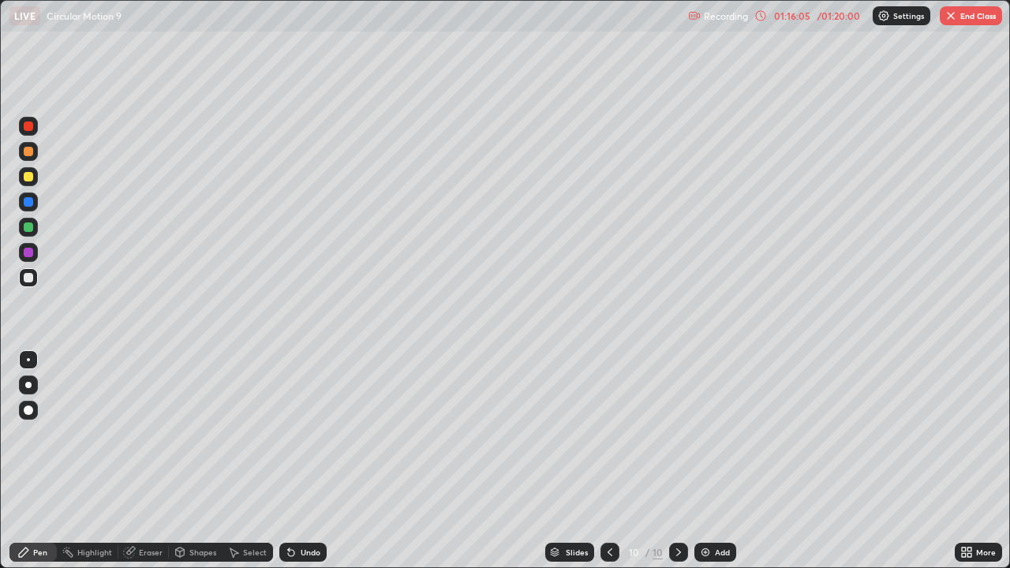
click at [306, 461] on div "Undo" at bounding box center [302, 552] width 47 height 19
click at [306, 461] on div "Undo" at bounding box center [311, 552] width 20 height 8
click at [313, 461] on div "Undo" at bounding box center [302, 552] width 47 height 19
click at [981, 17] on button "End Class" at bounding box center [971, 15] width 62 height 19
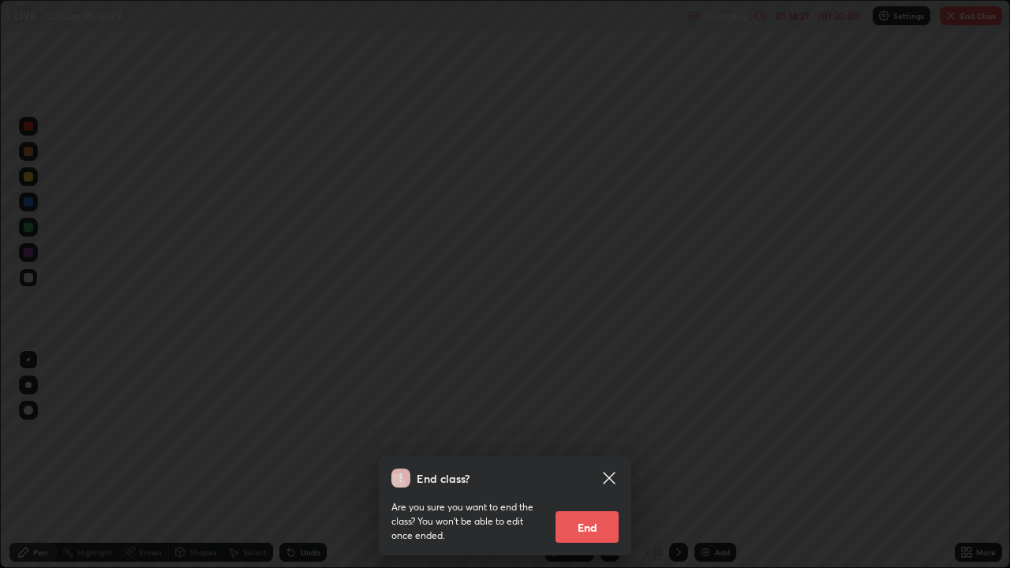
click at [571, 461] on button "End" at bounding box center [587, 527] width 63 height 32
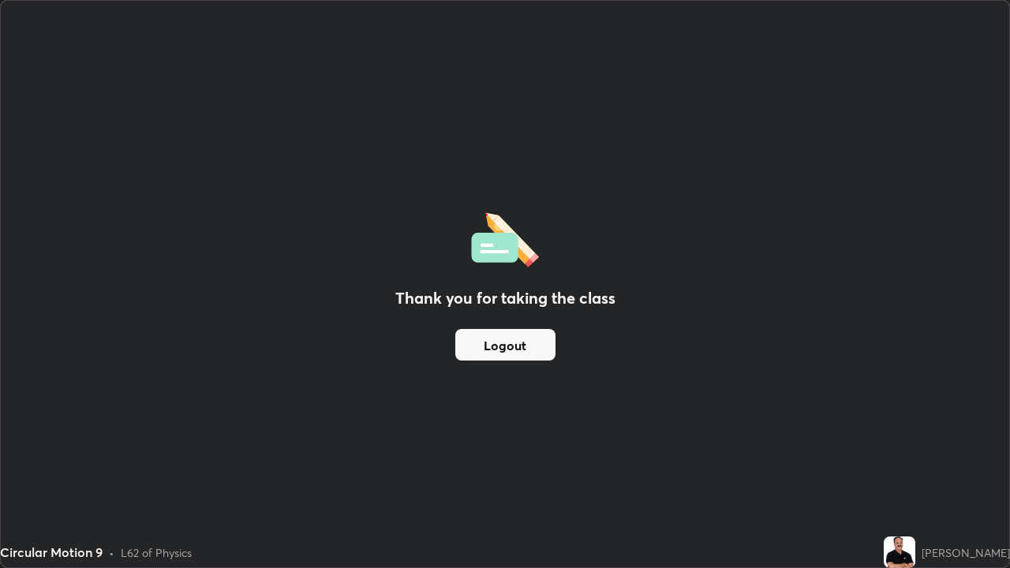
click at [522, 343] on button "Logout" at bounding box center [505, 345] width 100 height 32
